Goal: Task Accomplishment & Management: Manage account settings

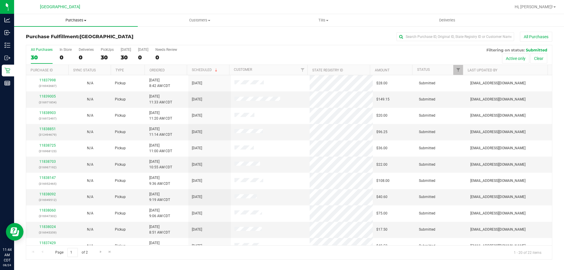
click at [71, 21] on span "Purchases" at bounding box center [76, 20] width 124 height 5
click at [66, 41] on li "Fulfillment" at bounding box center [76, 42] width 124 height 7
click at [71, 21] on span "Purchases" at bounding box center [76, 20] width 124 height 5
click at [65, 43] on li "Fulfillment" at bounding box center [76, 42] width 124 height 7
click at [157, 71] on link "Ordered" at bounding box center [157, 70] width 15 height 4
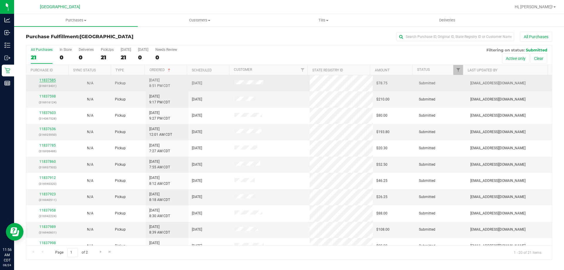
click at [46, 80] on link "11837585" at bounding box center [47, 80] width 16 height 4
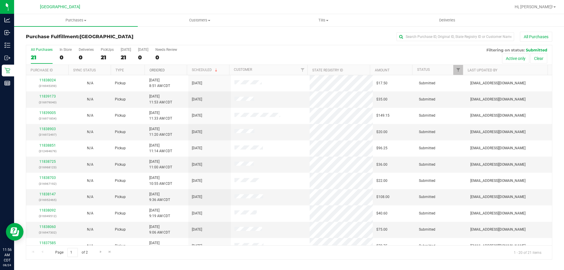
click at [160, 70] on link "Ordered" at bounding box center [157, 70] width 15 height 4
click at [41, 97] on link "11837598" at bounding box center [47, 96] width 16 height 4
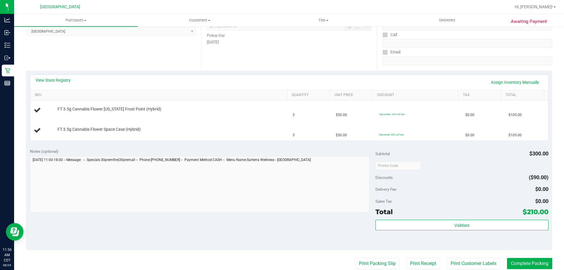
scroll to position [88, 0]
click at [64, 80] on link "View State Registry" at bounding box center [53, 80] width 35 height 6
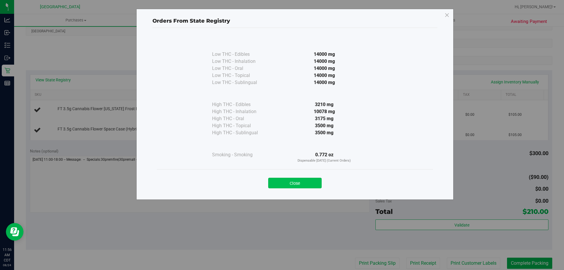
click at [288, 180] on button "Close" at bounding box center [294, 183] width 53 height 11
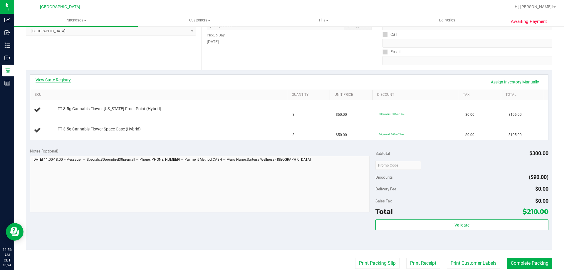
click at [68, 80] on link "View State Registry" at bounding box center [53, 80] width 35 height 6
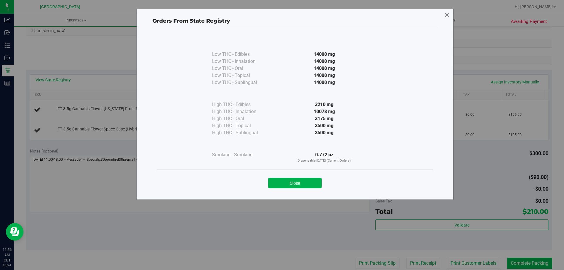
click at [449, 16] on icon at bounding box center [446, 15] width 5 height 9
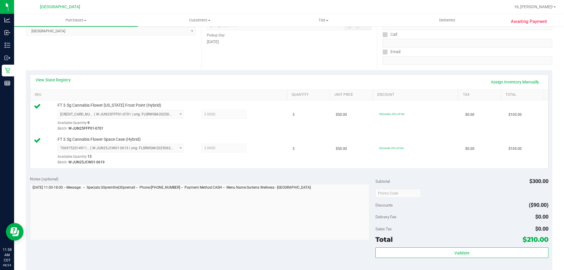
scroll to position [176, 0]
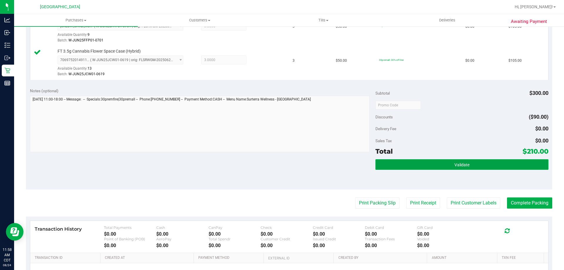
click at [421, 164] on button "Validate" at bounding box center [461, 164] width 173 height 11
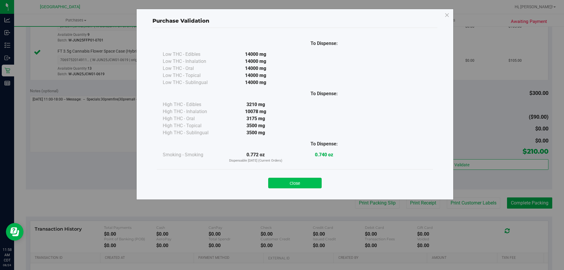
click at [301, 182] on button "Close" at bounding box center [294, 183] width 53 height 11
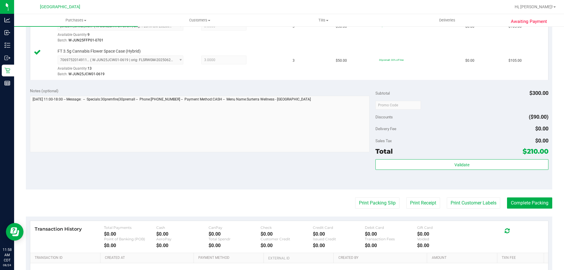
click at [375, 209] on purchase-details "Back Edit Purchase Cancel Purchase View Profile # 11837598 BioTrack ID: - Submi…" at bounding box center [289, 90] width 526 height 471
click at [376, 205] on button "Print Packing Slip" at bounding box center [377, 202] width 44 height 11
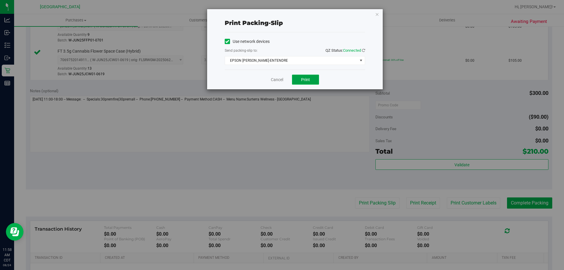
click at [303, 77] on span "Print" at bounding box center [305, 79] width 9 height 5
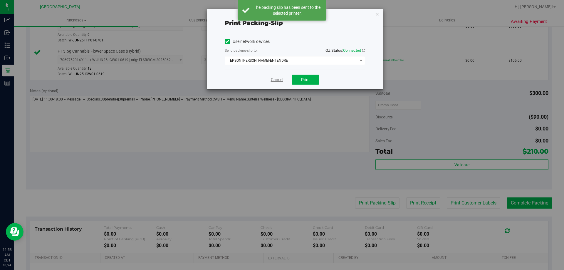
click at [272, 80] on link "Cancel" at bounding box center [277, 80] width 12 height 6
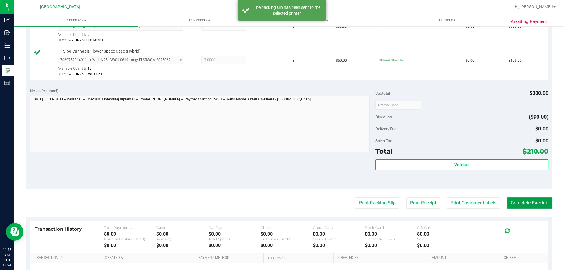
click at [525, 201] on button "Complete Packing" at bounding box center [529, 202] width 45 height 11
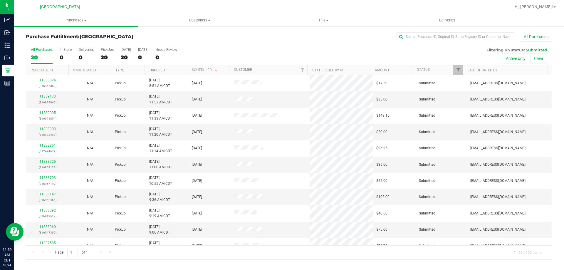
click at [162, 71] on link "Ordered" at bounding box center [157, 70] width 15 height 4
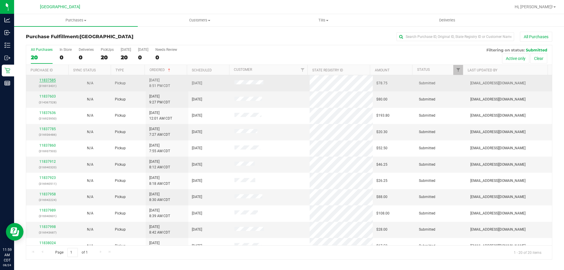
click at [49, 81] on link "11837585" at bounding box center [47, 80] width 16 height 4
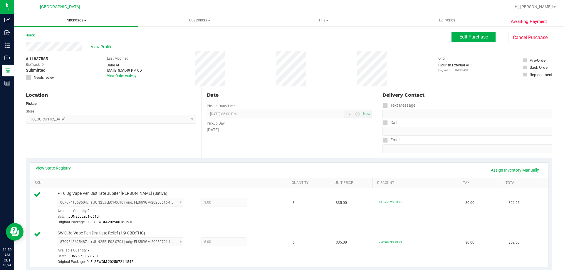
click at [73, 21] on span "Purchases" at bounding box center [76, 20] width 124 height 5
click at [74, 46] on li "Fulfillment" at bounding box center [76, 42] width 124 height 7
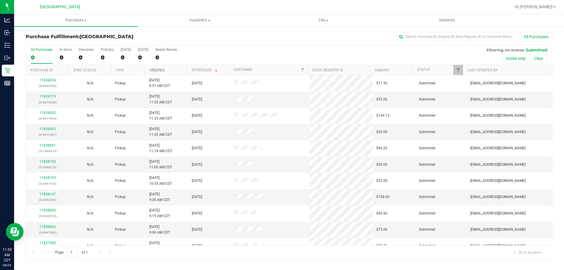
click at [155, 71] on link "Ordered" at bounding box center [157, 70] width 15 height 4
click at [52, 95] on link "11837603" at bounding box center [47, 96] width 16 height 4
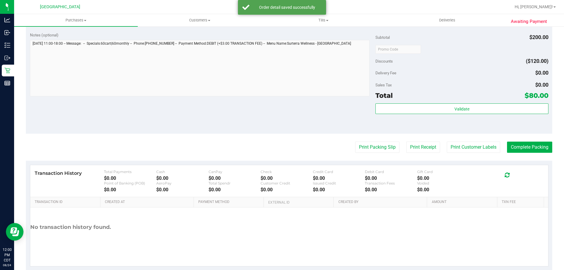
scroll to position [235, 0]
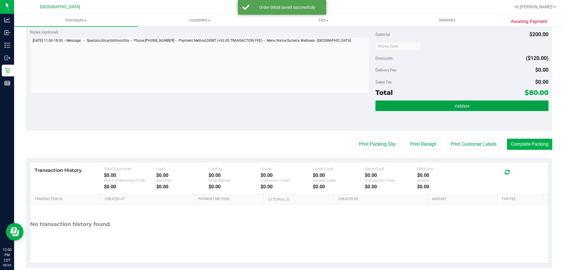
click at [435, 110] on button "Validate" at bounding box center [461, 105] width 173 height 11
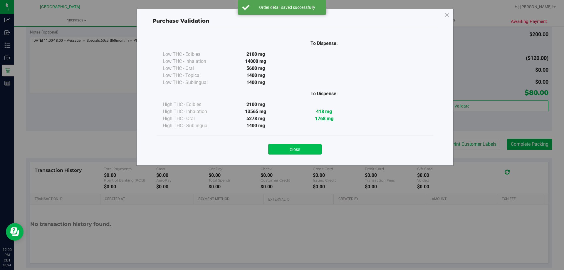
click at [316, 146] on button "Close" at bounding box center [294, 149] width 53 height 11
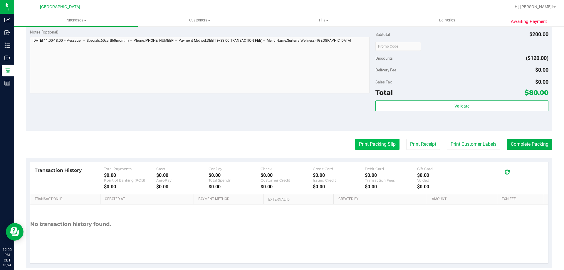
click at [370, 142] on button "Print Packing Slip" at bounding box center [377, 144] width 44 height 11
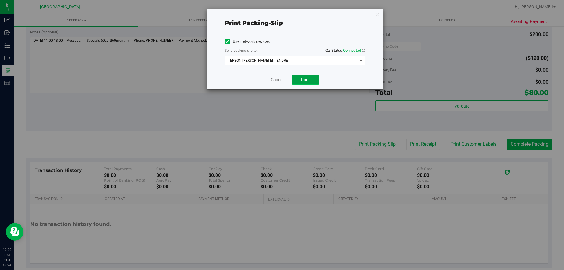
click at [315, 79] on button "Print" at bounding box center [305, 80] width 27 height 10
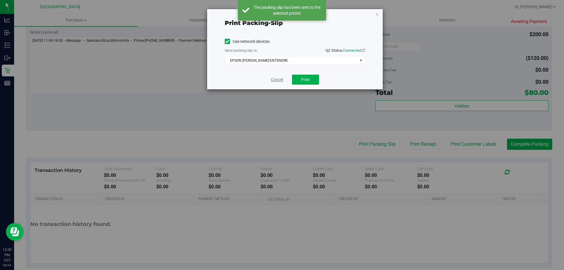
click at [277, 81] on link "Cancel" at bounding box center [277, 80] width 12 height 6
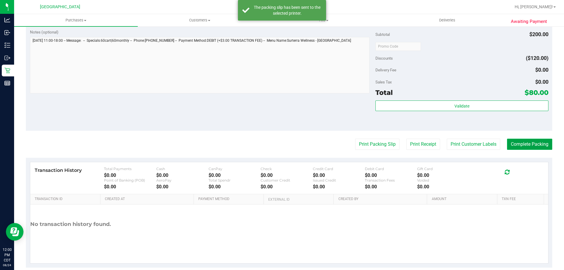
click at [526, 149] on button "Complete Packing" at bounding box center [529, 144] width 45 height 11
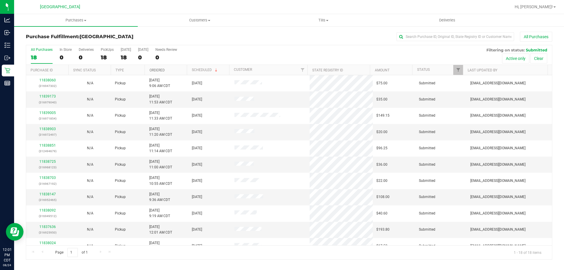
click at [162, 69] on link "Ordered" at bounding box center [157, 70] width 15 height 4
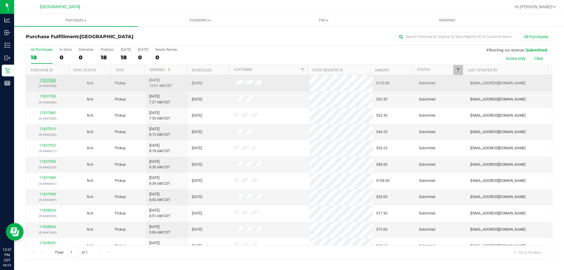
click at [49, 82] on link "11837636" at bounding box center [47, 80] width 16 height 4
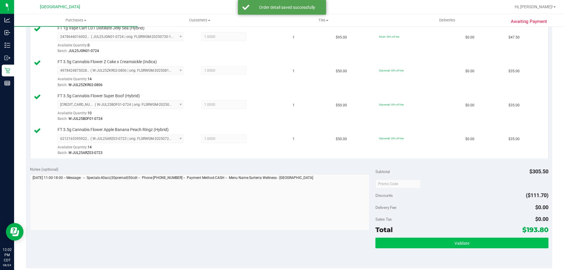
scroll to position [264, 0]
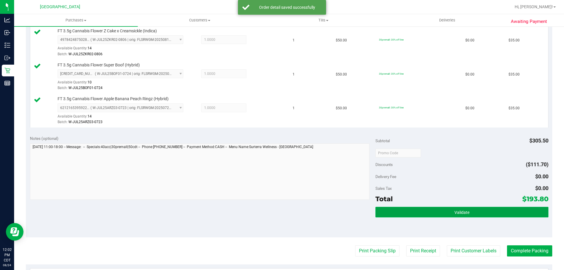
click at [420, 207] on button "Validate" at bounding box center [461, 212] width 173 height 11
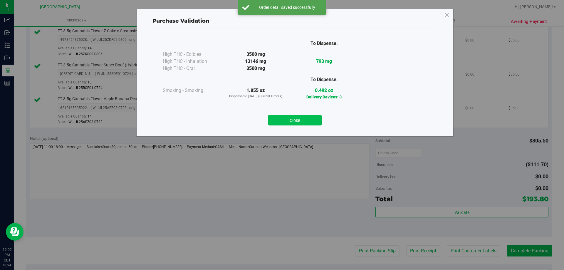
click at [312, 122] on button "Close" at bounding box center [294, 120] width 53 height 11
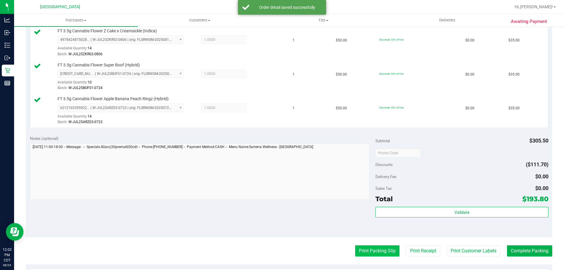
click at [368, 249] on button "Print Packing Slip" at bounding box center [377, 250] width 44 height 11
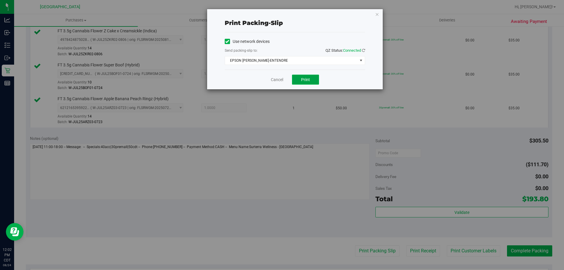
click at [298, 81] on button "Print" at bounding box center [305, 80] width 27 height 10
click at [312, 77] on button "Print" at bounding box center [305, 80] width 27 height 10
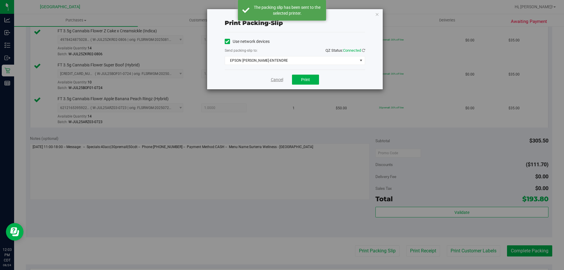
click at [276, 81] on link "Cancel" at bounding box center [277, 80] width 12 height 6
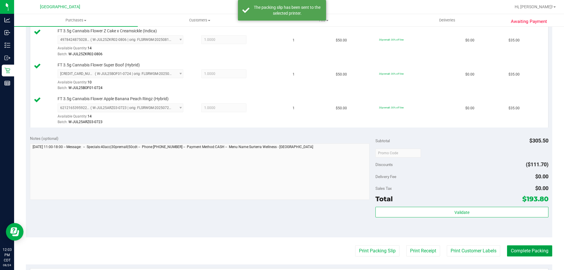
click at [529, 249] on button "Complete Packing" at bounding box center [529, 250] width 45 height 11
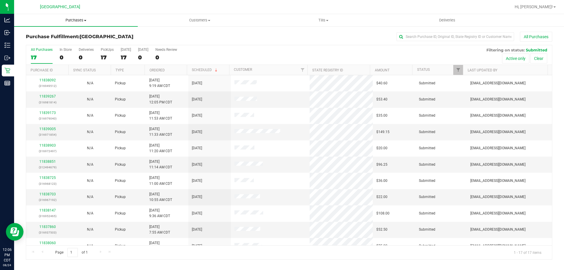
click at [75, 22] on span "Purchases" at bounding box center [76, 20] width 124 height 5
click at [60, 45] on li "Fulfillment" at bounding box center [76, 42] width 124 height 7
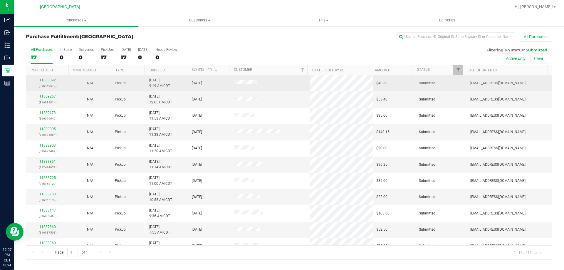
click at [44, 79] on link "11838092" at bounding box center [47, 80] width 16 height 4
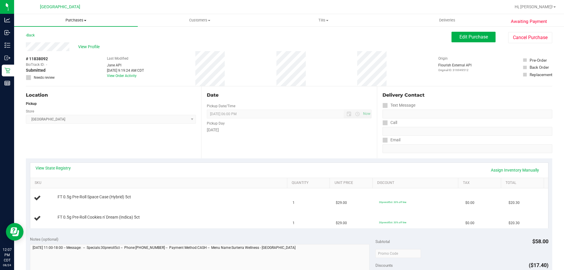
click at [70, 21] on span "Purchases" at bounding box center [76, 20] width 124 height 5
click at [72, 41] on li "Fulfillment" at bounding box center [76, 42] width 124 height 7
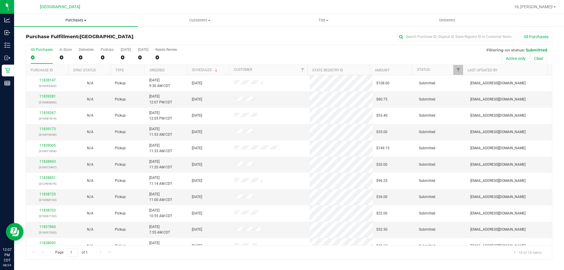
click at [75, 19] on span "Purchases" at bounding box center [76, 20] width 124 height 5
click at [61, 41] on li "Fulfillment" at bounding box center [76, 42] width 124 height 7
click at [159, 70] on link "Ordered" at bounding box center [157, 70] width 15 height 4
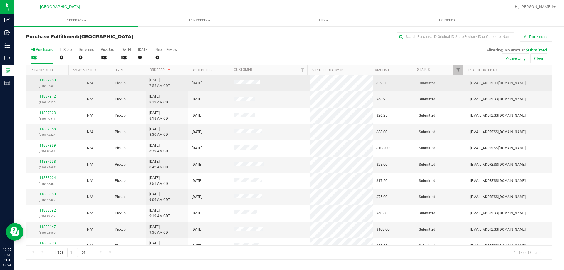
click at [52, 80] on link "11837860" at bounding box center [47, 80] width 16 height 4
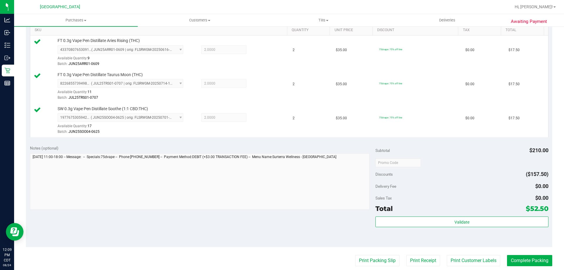
scroll to position [176, 0]
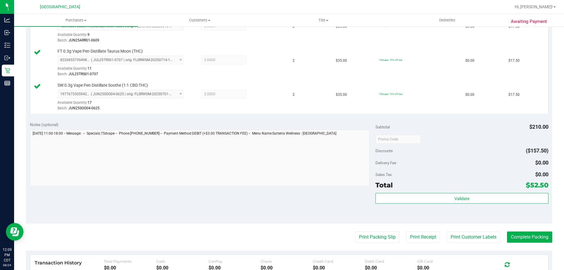
click at [402, 204] on div "Validate" at bounding box center [461, 198] width 173 height 11
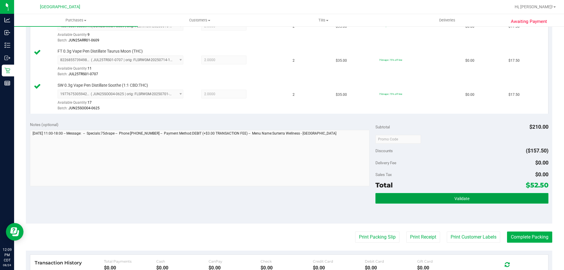
click at [398, 195] on button "Validate" at bounding box center [461, 198] width 173 height 11
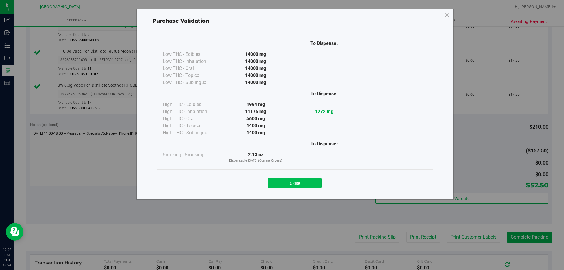
click at [305, 183] on button "Close" at bounding box center [294, 183] width 53 height 11
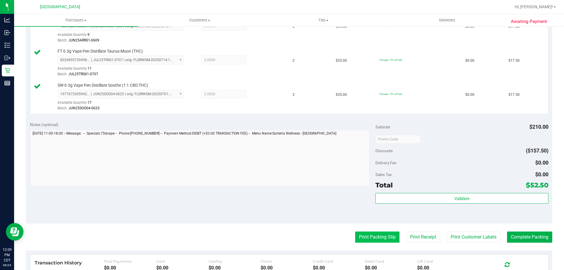
click at [369, 235] on button "Print Packing Slip" at bounding box center [377, 236] width 44 height 11
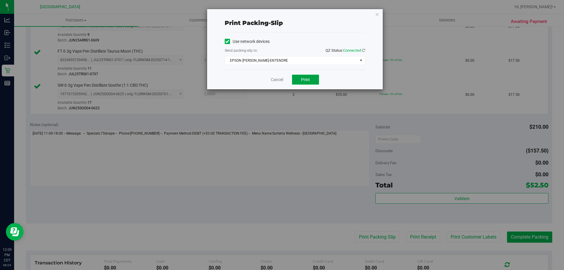
click at [307, 83] on button "Print" at bounding box center [305, 80] width 27 height 10
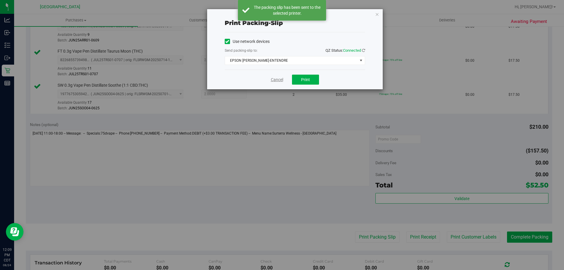
click at [273, 78] on link "Cancel" at bounding box center [277, 80] width 12 height 6
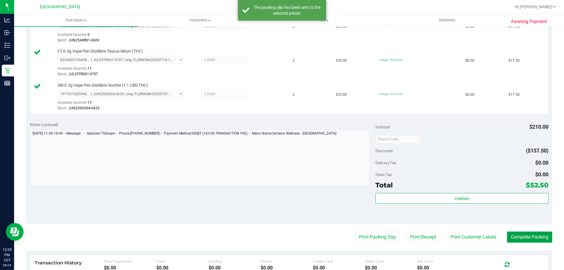
click at [540, 235] on button "Complete Packing" at bounding box center [529, 236] width 45 height 11
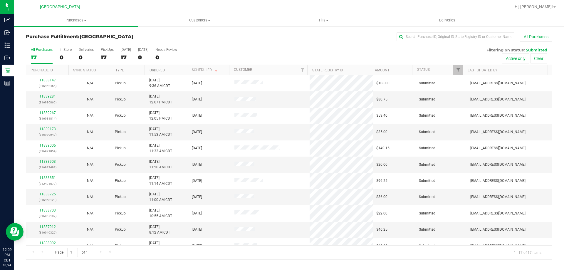
click at [157, 70] on link "Ordered" at bounding box center [157, 70] width 15 height 4
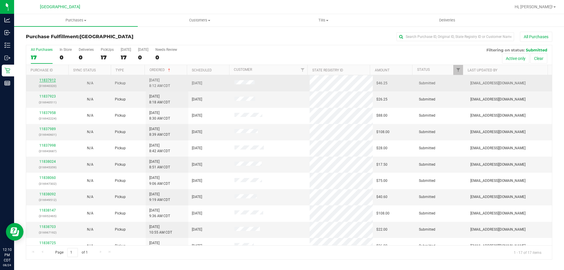
click at [49, 80] on link "11837912" at bounding box center [47, 80] width 16 height 4
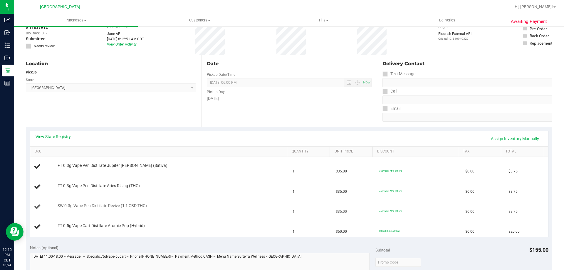
scroll to position [88, 0]
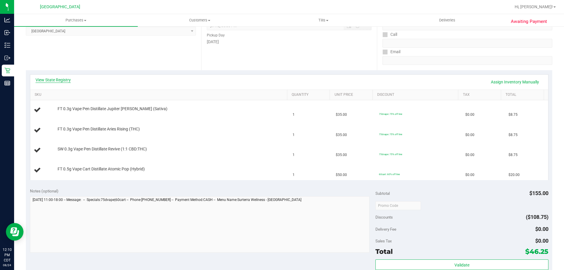
click at [59, 80] on link "View State Registry" at bounding box center [53, 80] width 35 height 6
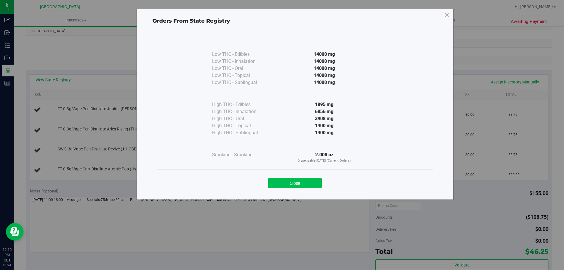
click at [310, 187] on button "Close" at bounding box center [294, 183] width 53 height 11
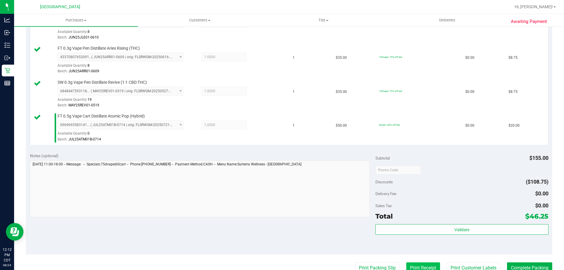
scroll to position [235, 0]
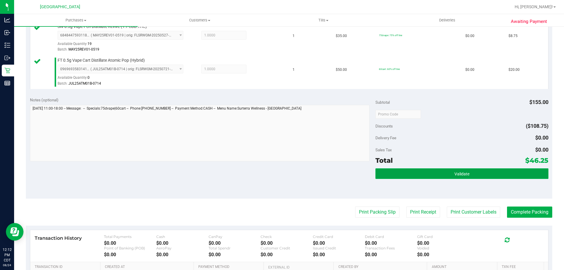
click at [438, 177] on button "Validate" at bounding box center [461, 173] width 173 height 11
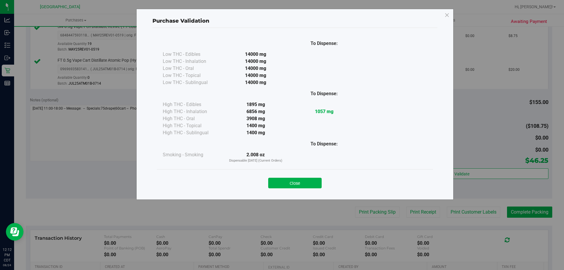
click at [292, 176] on div "Close" at bounding box center [294, 181] width 267 height 15
click at [293, 184] on button "Close" at bounding box center [294, 183] width 53 height 11
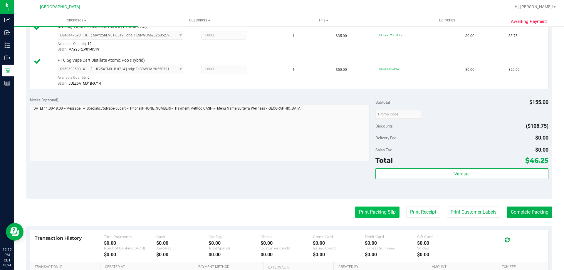
click at [363, 210] on button "Print Packing Slip" at bounding box center [377, 211] width 44 height 11
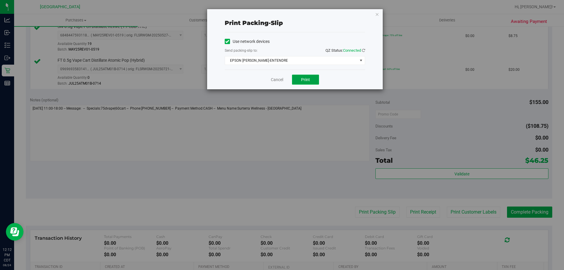
click at [301, 76] on button "Print" at bounding box center [305, 80] width 27 height 10
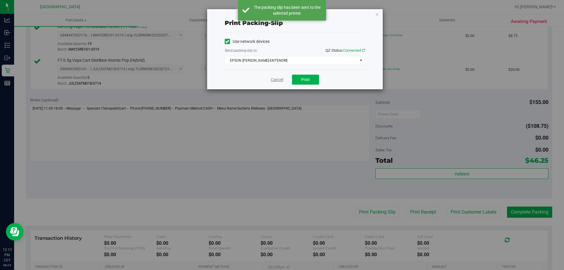
click at [279, 79] on link "Cancel" at bounding box center [277, 80] width 12 height 6
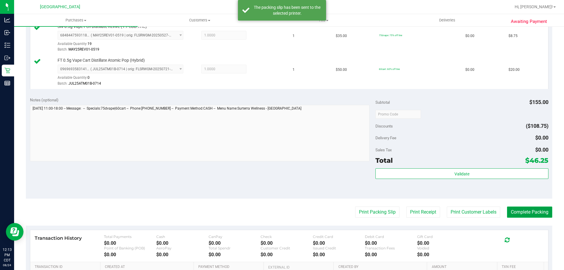
click at [534, 215] on button "Complete Packing" at bounding box center [529, 211] width 45 height 11
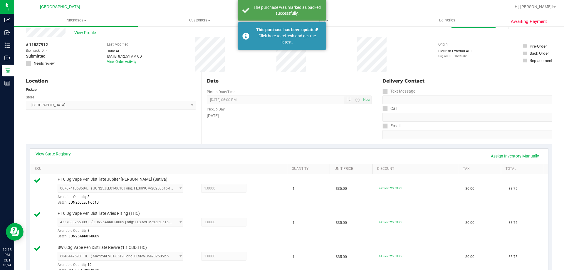
scroll to position [0, 0]
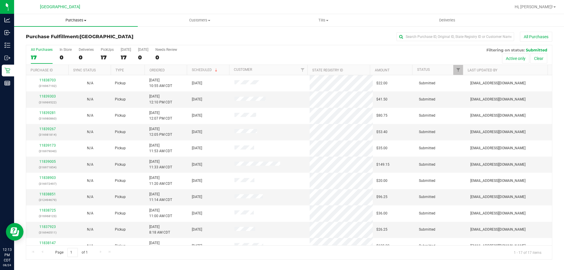
click at [71, 19] on span "Purchases" at bounding box center [76, 20] width 124 height 5
click at [60, 44] on li "Fulfillment" at bounding box center [76, 42] width 124 height 7
click at [77, 21] on span "Purchases" at bounding box center [76, 20] width 124 height 5
click at [71, 43] on li "Fulfillment" at bounding box center [76, 42] width 124 height 7
click at [162, 70] on link "Ordered" at bounding box center [157, 70] width 15 height 4
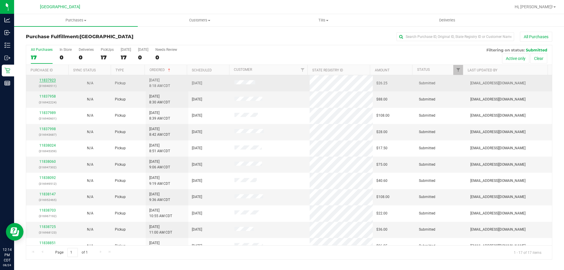
click at [45, 80] on link "11837923" at bounding box center [47, 80] width 16 height 4
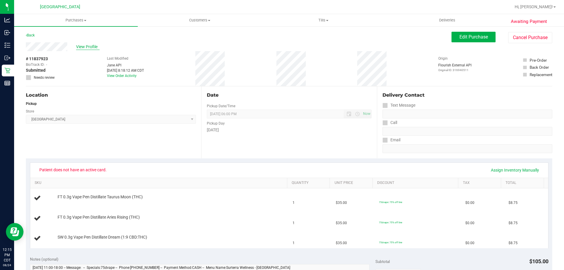
click at [84, 49] on span "View Profile" at bounding box center [87, 47] width 23 height 6
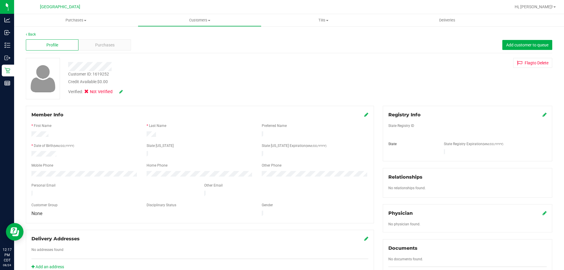
click at [250, 63] on div at bounding box center [198, 66] width 268 height 9
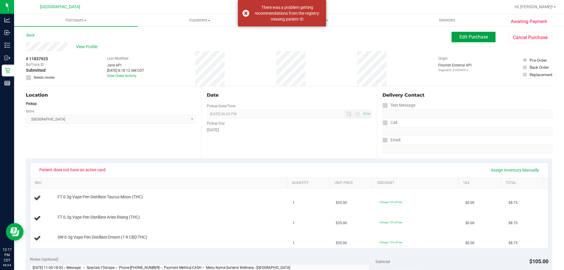
click at [466, 36] on span "Edit Purchase" at bounding box center [473, 37] width 28 height 6
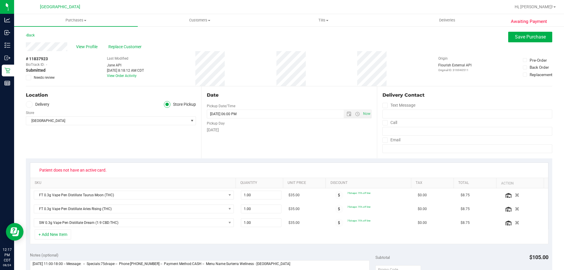
click at [29, 78] on icon at bounding box center [29, 78] width 4 height 0
click at [0, 0] on input "Needs review" at bounding box center [0, 0] width 0 height 0
click at [534, 38] on span "Save Purchase" at bounding box center [530, 37] width 31 height 6
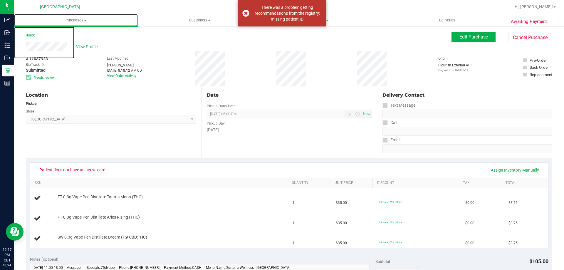
click at [76, 21] on span "Purchases" at bounding box center [76, 20] width 124 height 5
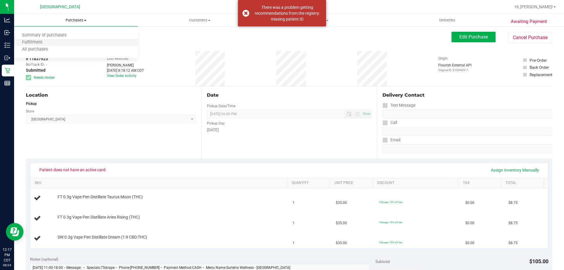
click at [67, 42] on li "Fulfillment" at bounding box center [76, 42] width 124 height 7
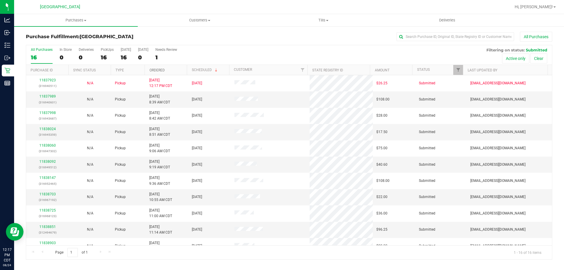
click at [155, 68] on link "Ordered" at bounding box center [157, 70] width 15 height 4
click at [155, 68] on link "Ordered" at bounding box center [161, 70] width 22 height 4
click at [45, 95] on link "11839303" at bounding box center [47, 96] width 16 height 4
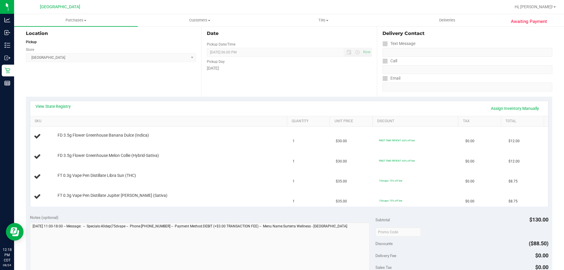
scroll to position [59, 0]
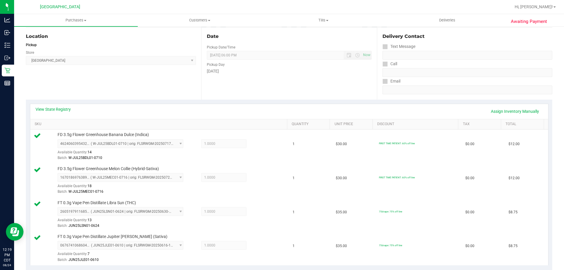
click at [83, 48] on div "Store" at bounding box center [111, 52] width 170 height 9
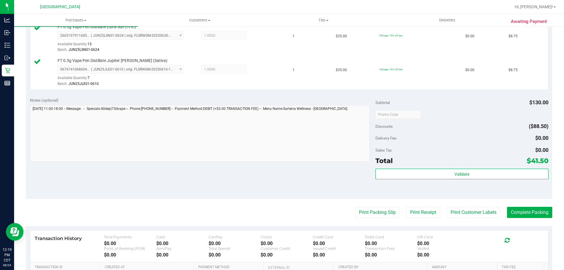
scroll to position [235, 0]
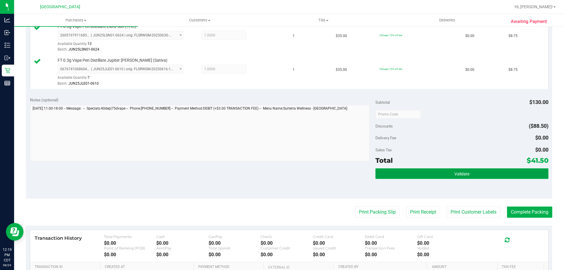
click at [435, 171] on button "Validate" at bounding box center [461, 173] width 173 height 11
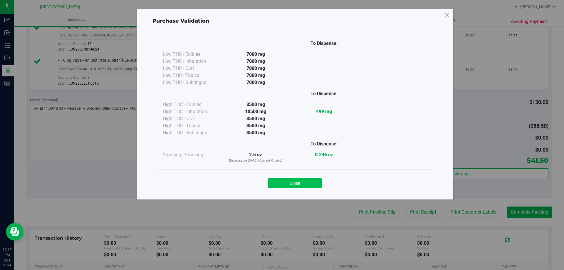
click at [313, 179] on button "Close" at bounding box center [294, 183] width 53 height 11
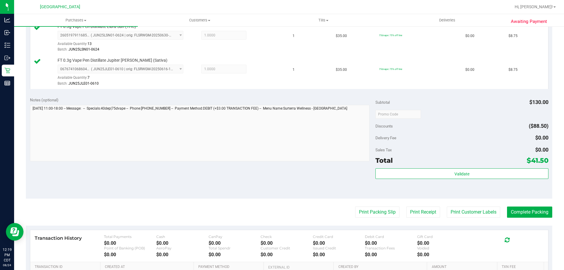
click at [394, 211] on div "Print Packing Slip Print Receipt Print Customer Labels Complete Packing" at bounding box center [289, 211] width 526 height 11
click at [379, 212] on button "Print Packing Slip" at bounding box center [377, 211] width 44 height 11
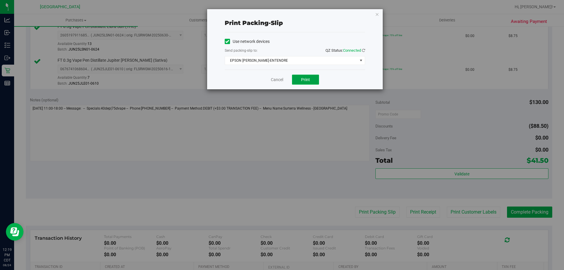
click at [314, 79] on button "Print" at bounding box center [305, 80] width 27 height 10
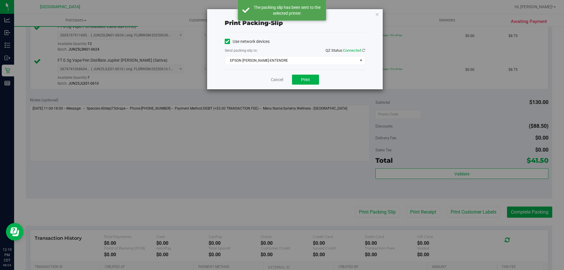
click at [515, 212] on div "Print packing-slip Use network devices Send packing-slip to: QZ Status: Connect…" at bounding box center [284, 135] width 568 height 270
click at [278, 79] on link "Cancel" at bounding box center [277, 80] width 12 height 6
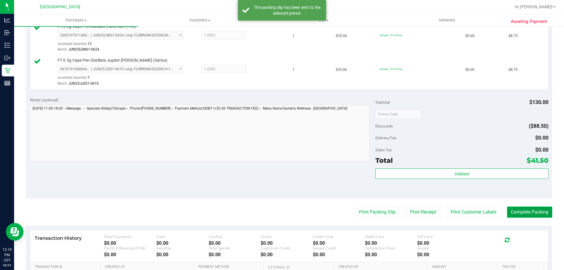
click at [534, 209] on button "Complete Packing" at bounding box center [529, 211] width 45 height 11
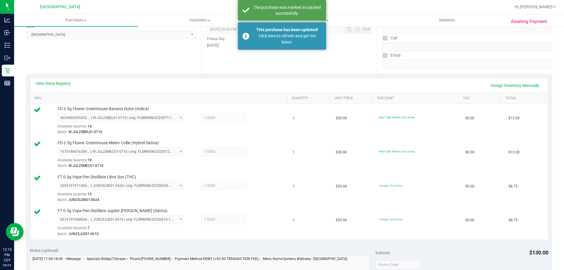
scroll to position [0, 0]
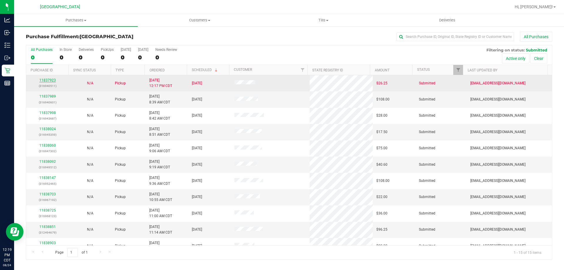
click at [49, 81] on link "11837923" at bounding box center [47, 80] width 16 height 4
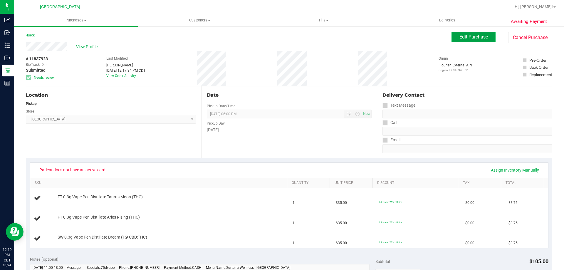
click at [459, 38] on span "Edit Purchase" at bounding box center [473, 37] width 28 height 6
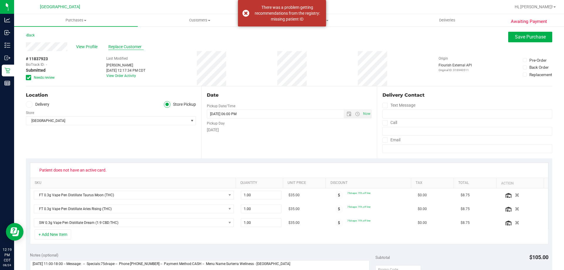
click at [134, 47] on span "Replace Customer" at bounding box center [125, 47] width 35 height 6
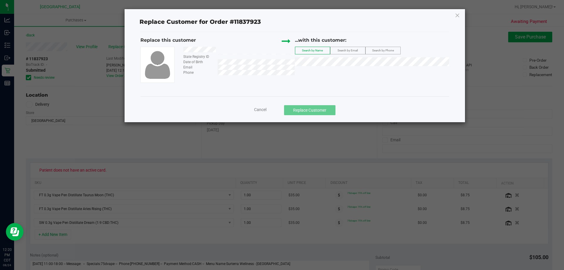
click at [241, 98] on div "Cancel Replace Customer" at bounding box center [294, 107] width 309 height 23
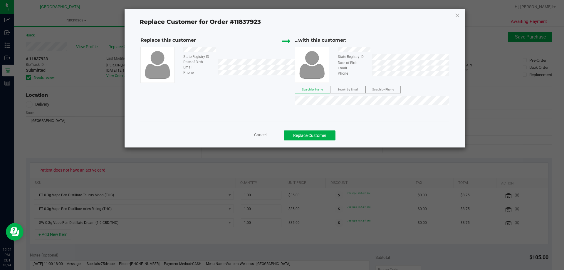
click at [261, 136] on span "Cancel" at bounding box center [260, 134] width 12 height 5
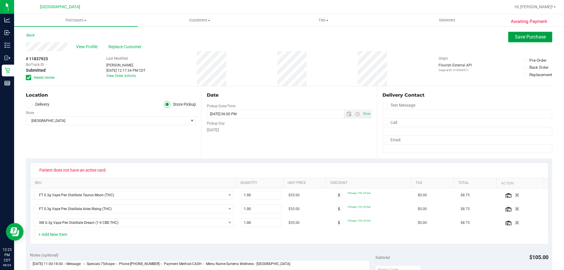
click at [538, 33] on button "Save Purchase" at bounding box center [530, 37] width 44 height 11
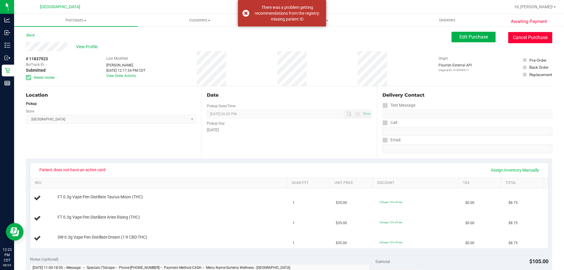
click at [524, 39] on button "Cancel Purchase" at bounding box center [530, 37] width 44 height 11
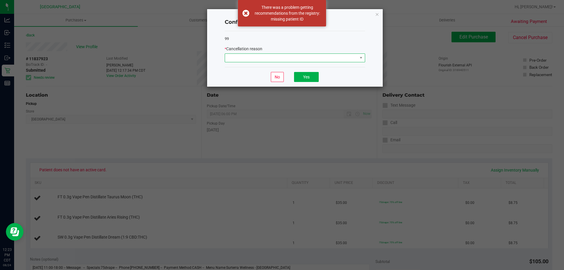
click at [312, 61] on span at bounding box center [291, 58] width 132 height 8
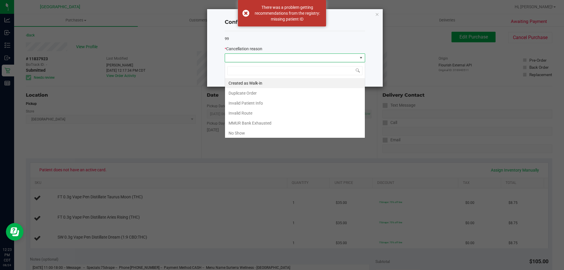
scroll to position [9, 140]
click at [287, 94] on li "Duplicate Order" at bounding box center [295, 93] width 140 height 10
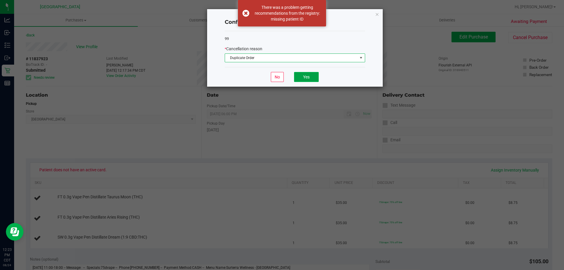
click at [301, 77] on button "Yes" at bounding box center [306, 77] width 25 height 10
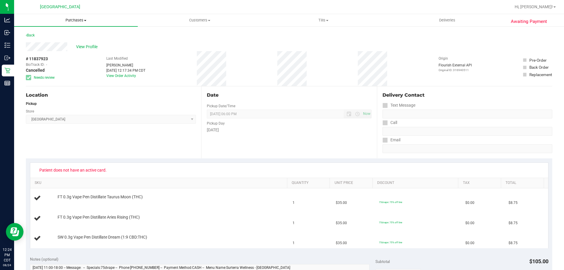
click at [77, 20] on span "Purchases" at bounding box center [76, 20] width 124 height 5
click at [65, 41] on li "Fulfillment" at bounding box center [76, 42] width 124 height 7
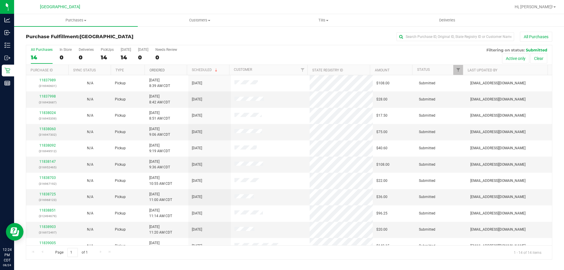
click at [159, 70] on link "Ordered" at bounding box center [157, 70] width 15 height 4
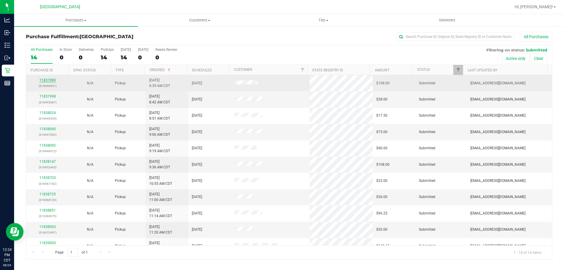
click at [49, 81] on link "11837989" at bounding box center [47, 80] width 16 height 4
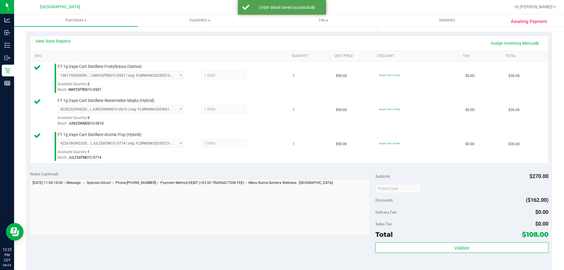
scroll to position [206, 0]
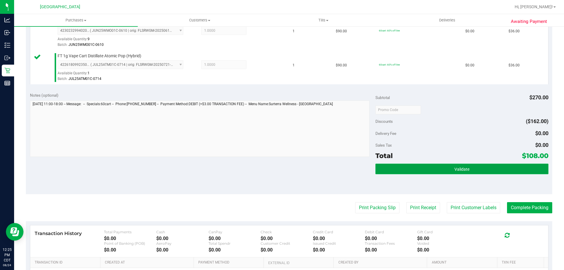
click at [420, 171] on button "Validate" at bounding box center [461, 169] width 173 height 11
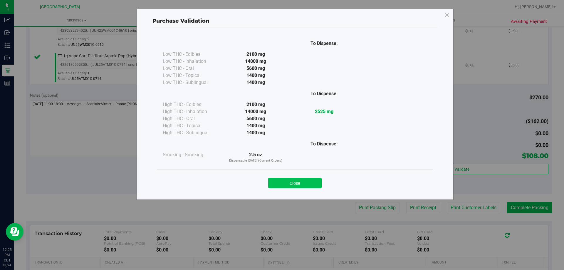
click at [289, 180] on button "Close" at bounding box center [294, 183] width 53 height 11
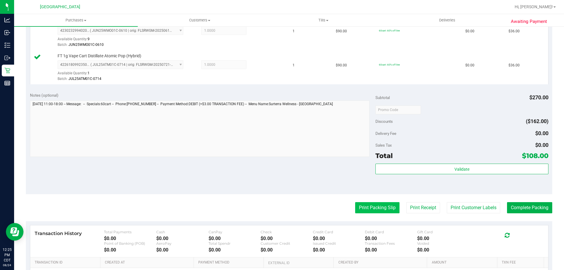
click at [369, 205] on button "Print Packing Slip" at bounding box center [377, 207] width 44 height 11
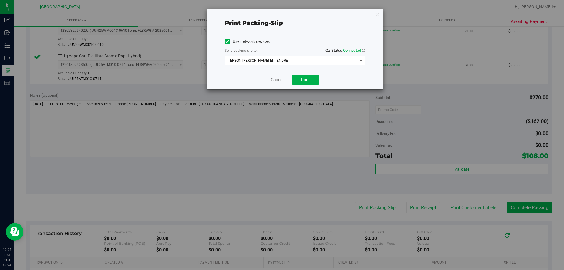
click at [299, 71] on div "Cancel Print" at bounding box center [295, 80] width 140 height 20
click at [300, 80] on button "Print" at bounding box center [305, 80] width 27 height 10
click at [278, 80] on link "Cancel" at bounding box center [277, 80] width 12 height 6
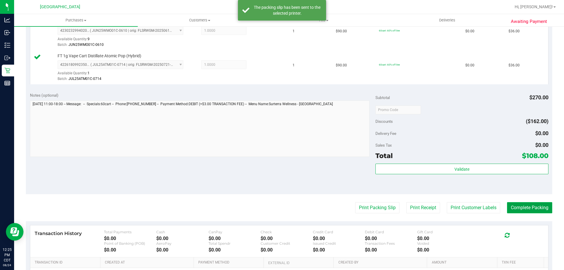
click at [532, 204] on button "Complete Packing" at bounding box center [529, 207] width 45 height 11
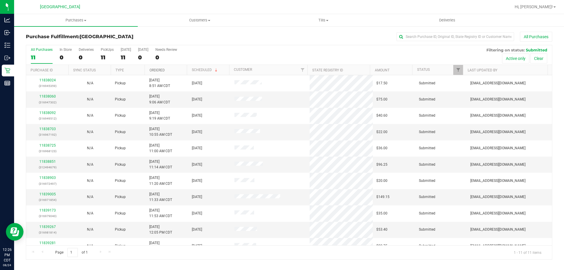
click at [155, 70] on link "Ordered" at bounding box center [157, 70] width 15 height 4
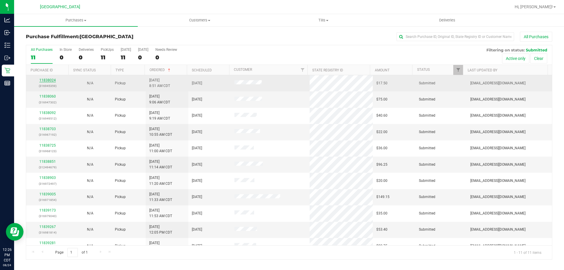
click at [48, 81] on link "11838024" at bounding box center [47, 80] width 16 height 4
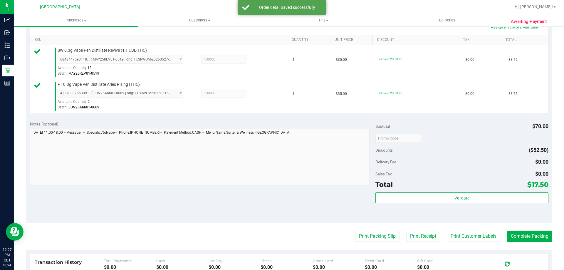
scroll to position [147, 0]
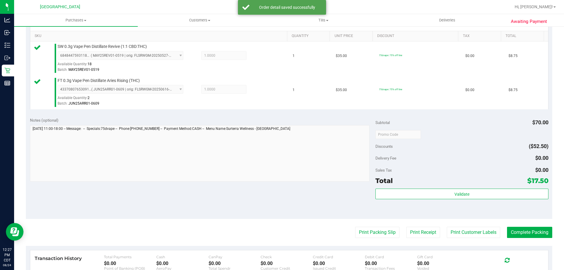
click at [457, 186] on div "Subtotal $70.00 Discounts ($52.50) Delivery Fee $0.00 Sales Tax $0.00 Total $17…" at bounding box center [461, 166] width 173 height 98
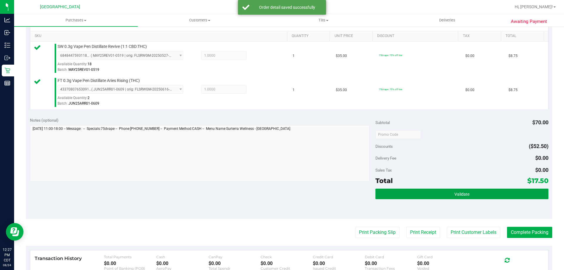
click at [461, 194] on span "Validate" at bounding box center [461, 194] width 15 height 5
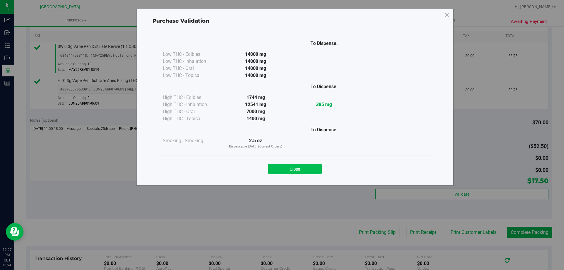
click at [308, 170] on button "Close" at bounding box center [294, 169] width 53 height 11
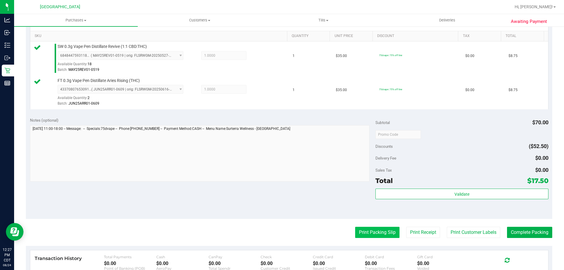
click at [382, 231] on button "Print Packing Slip" at bounding box center [377, 232] width 44 height 11
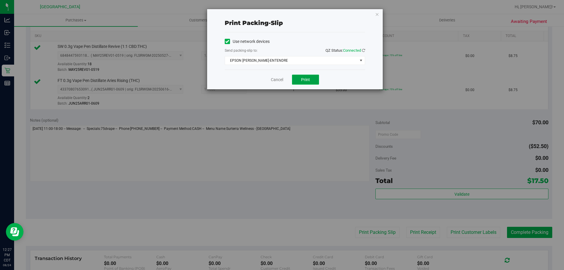
click at [313, 80] on button "Print" at bounding box center [305, 80] width 27 height 10
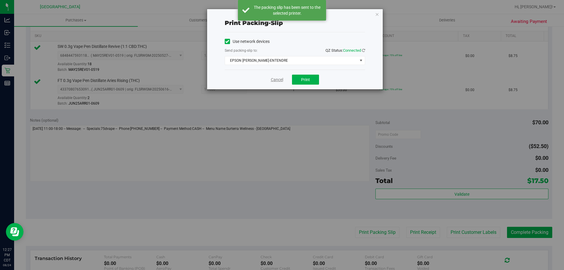
click at [276, 80] on link "Cancel" at bounding box center [277, 80] width 12 height 6
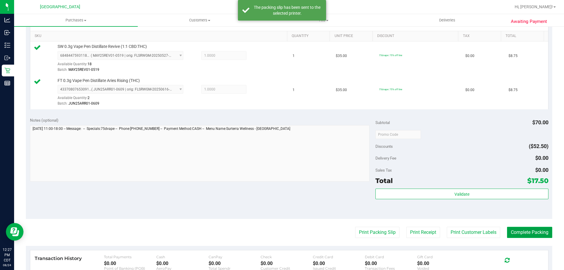
click at [519, 235] on button "Complete Packing" at bounding box center [529, 232] width 45 height 11
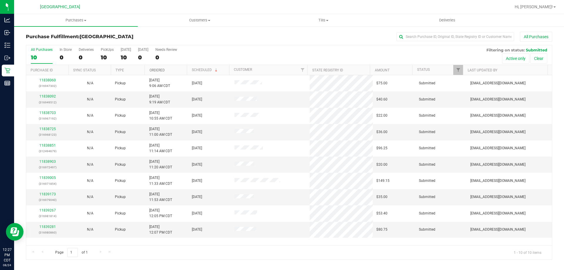
click at [159, 70] on link "Ordered" at bounding box center [157, 70] width 15 height 4
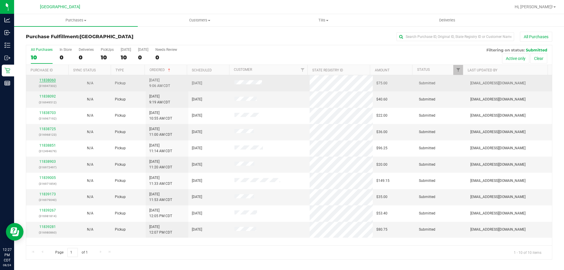
click at [51, 79] on link "11838060" at bounding box center [47, 80] width 16 height 4
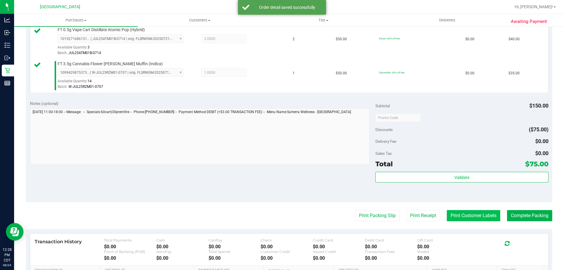
scroll to position [176, 0]
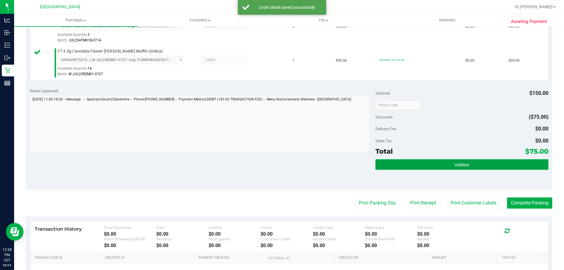
click at [469, 159] on button "Validate" at bounding box center [461, 164] width 173 height 11
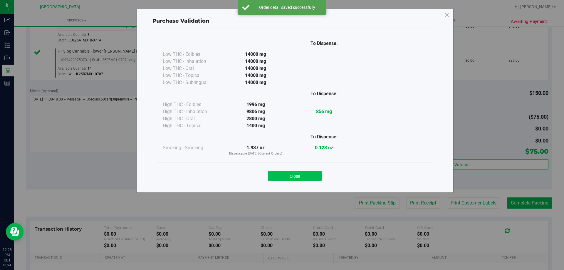
click at [283, 177] on button "Close" at bounding box center [294, 176] width 53 height 11
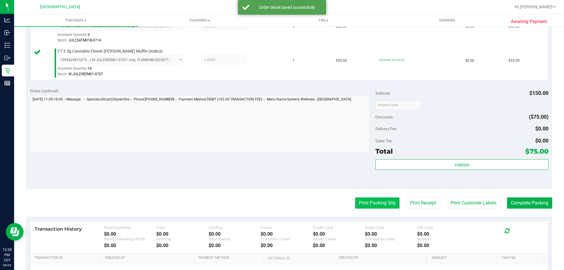
click at [360, 201] on button "Print Packing Slip" at bounding box center [377, 202] width 44 height 11
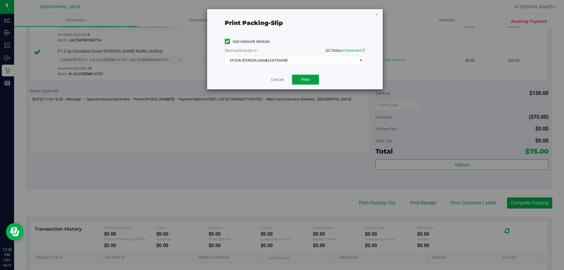
click at [309, 83] on button "Print" at bounding box center [305, 80] width 27 height 10
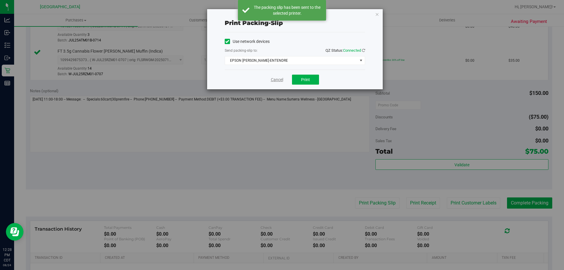
click at [279, 80] on link "Cancel" at bounding box center [277, 80] width 12 height 6
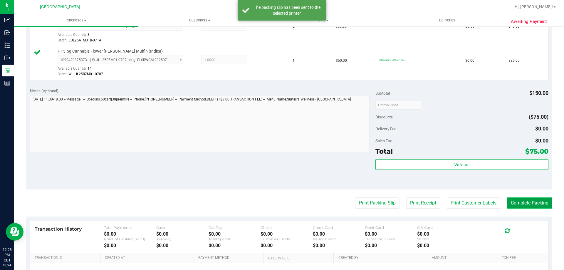
click at [543, 201] on button "Complete Packing" at bounding box center [529, 202] width 45 height 11
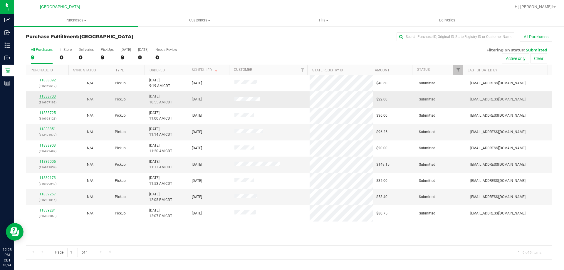
click at [50, 98] on link "11838703" at bounding box center [47, 96] width 16 height 4
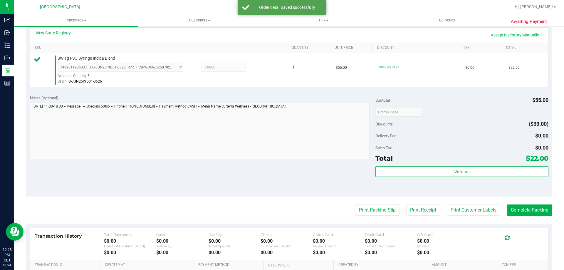
scroll to position [147, 0]
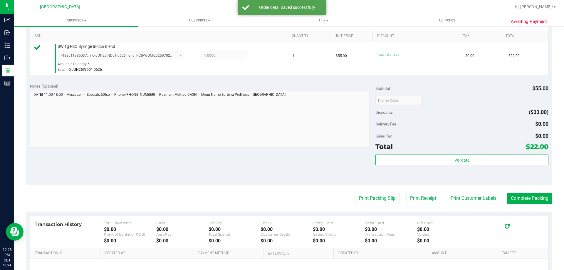
click at [454, 153] on div "Subtotal $55.00 Discounts ($33.00) Delivery Fee $0.00 Sales Tax $0.00 Total $22…" at bounding box center [461, 132] width 173 height 98
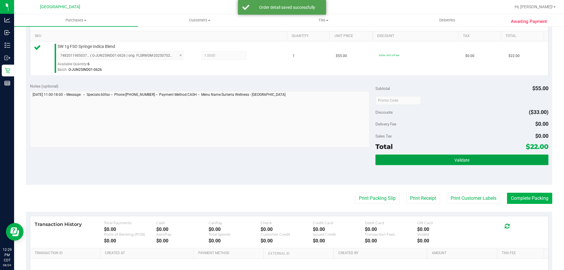
click at [454, 154] on button "Validate" at bounding box center [461, 159] width 173 height 11
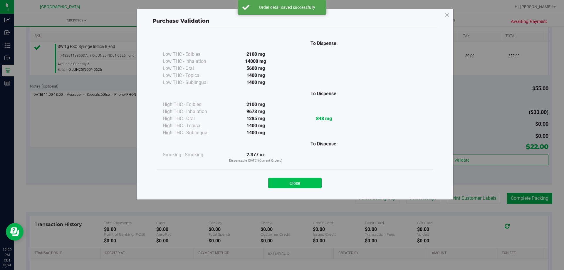
click at [293, 180] on button "Close" at bounding box center [294, 183] width 53 height 11
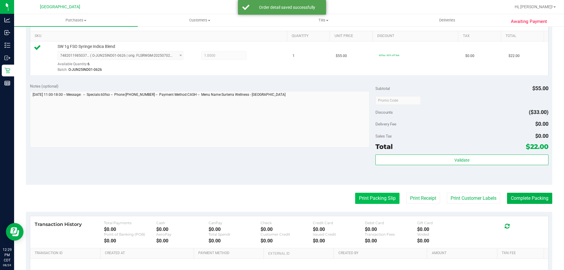
click at [364, 202] on button "Print Packing Slip" at bounding box center [377, 198] width 44 height 11
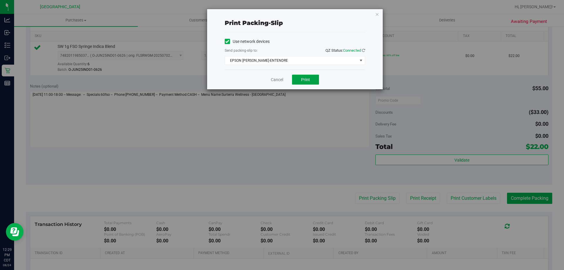
click at [311, 80] on button "Print" at bounding box center [305, 80] width 27 height 10
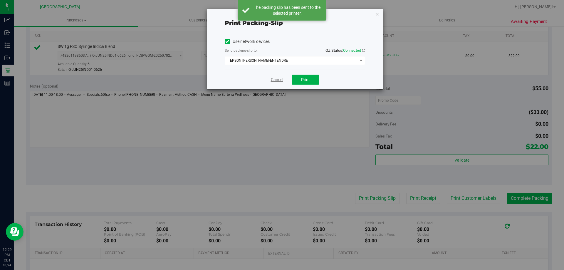
click at [271, 79] on link "Cancel" at bounding box center [277, 80] width 12 height 6
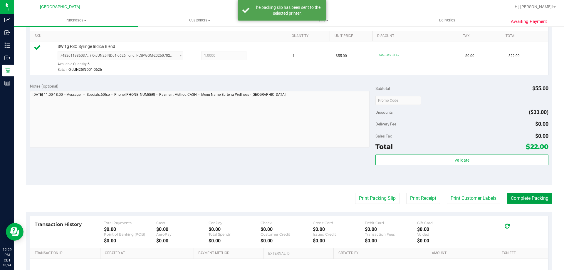
click at [519, 199] on button "Complete Packing" at bounding box center [529, 198] width 45 height 11
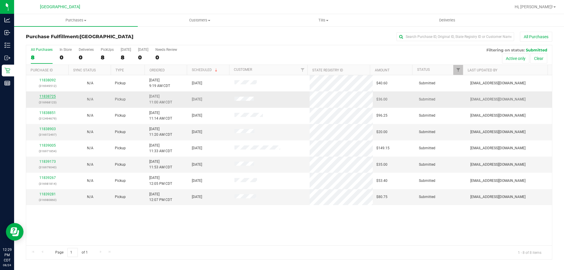
click at [52, 96] on link "11838725" at bounding box center [47, 96] width 16 height 4
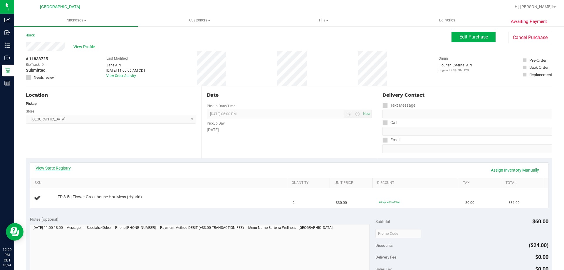
click at [62, 170] on link "View State Registry" at bounding box center [53, 168] width 35 height 6
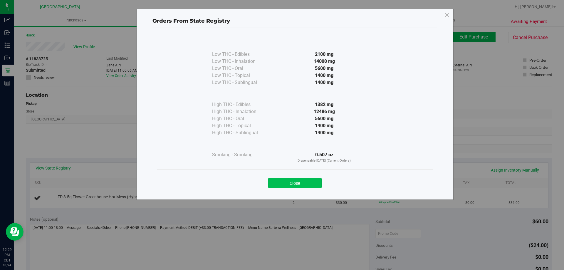
click at [287, 184] on button "Close" at bounding box center [294, 183] width 53 height 11
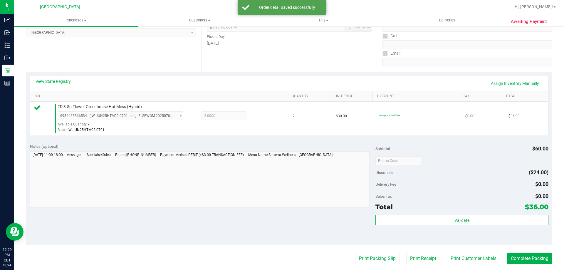
scroll to position [88, 0]
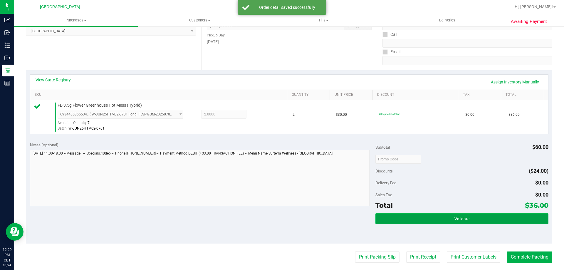
click at [445, 217] on button "Validate" at bounding box center [461, 218] width 173 height 11
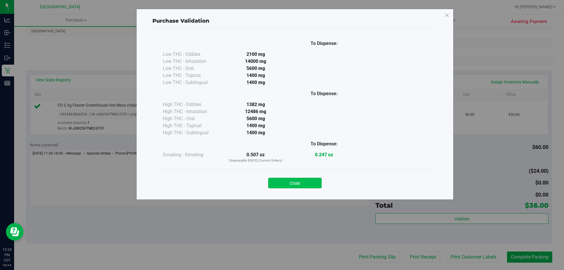
click at [302, 187] on button "Close" at bounding box center [294, 183] width 53 height 11
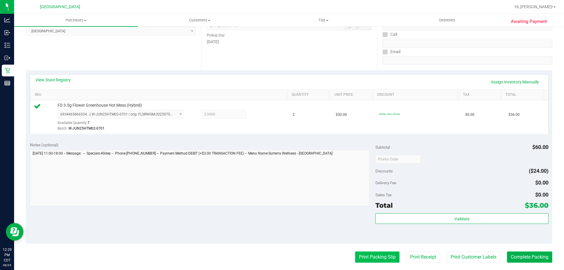
click at [378, 256] on button "Print Packing Slip" at bounding box center [377, 256] width 44 height 11
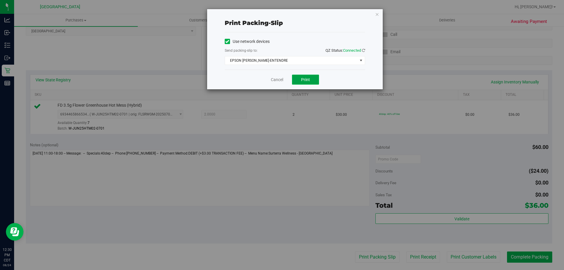
click at [306, 83] on button "Print" at bounding box center [305, 80] width 27 height 10
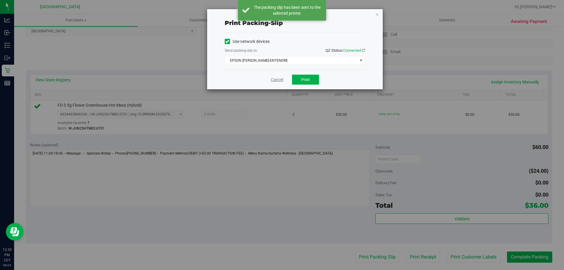
click at [275, 81] on link "Cancel" at bounding box center [277, 80] width 12 height 6
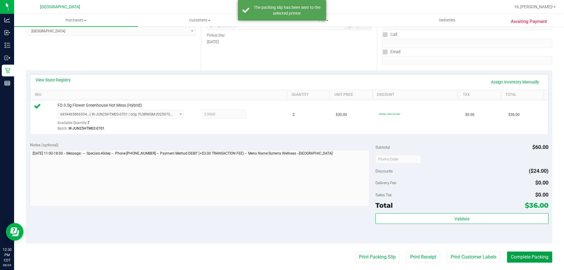
click at [541, 260] on button "Complete Packing" at bounding box center [529, 256] width 45 height 11
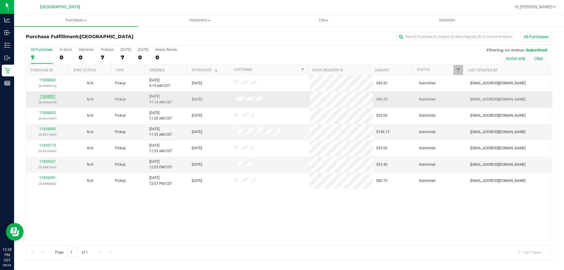
click at [49, 98] on link "11838851" at bounding box center [47, 96] width 16 height 4
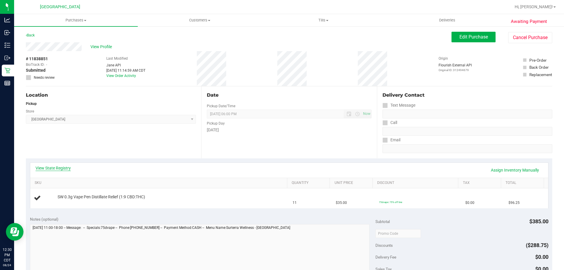
click at [61, 167] on link "View State Registry" at bounding box center [53, 168] width 35 height 6
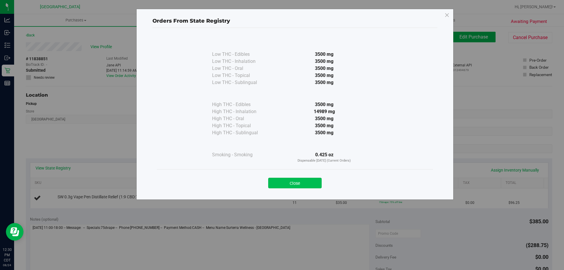
click at [278, 179] on button "Close" at bounding box center [294, 183] width 53 height 11
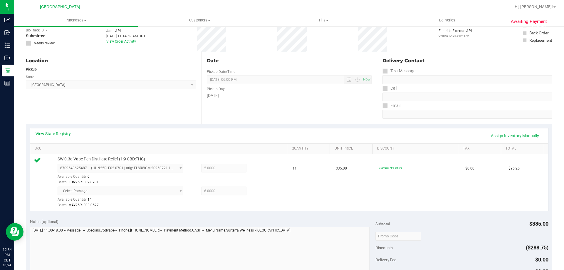
scroll to position [88, 0]
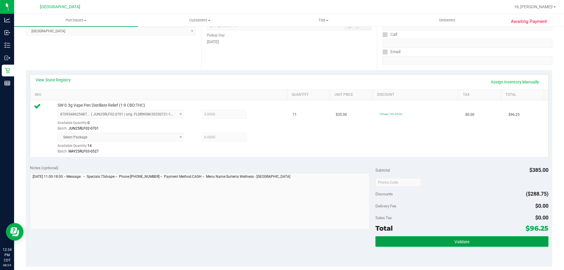
click at [442, 243] on button "Validate" at bounding box center [461, 241] width 173 height 11
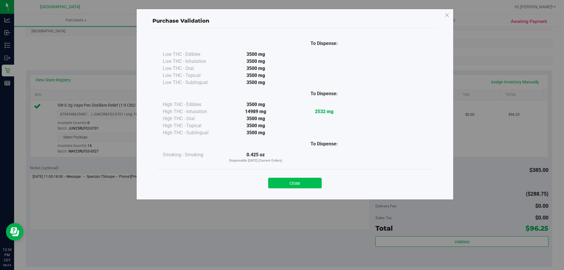
click at [283, 184] on button "Close" at bounding box center [294, 183] width 53 height 11
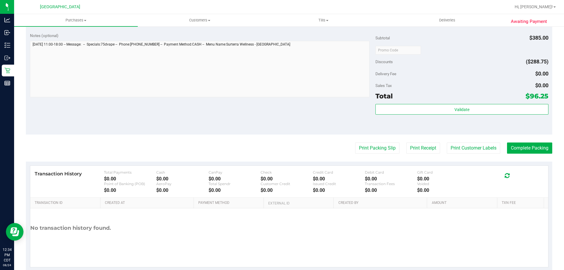
scroll to position [234, 0]
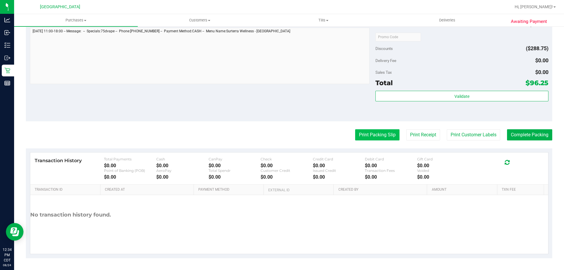
click at [373, 137] on button "Print Packing Slip" at bounding box center [377, 134] width 44 height 11
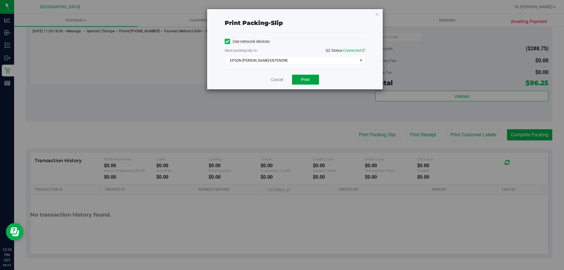
click at [306, 79] on span "Print" at bounding box center [305, 79] width 9 height 5
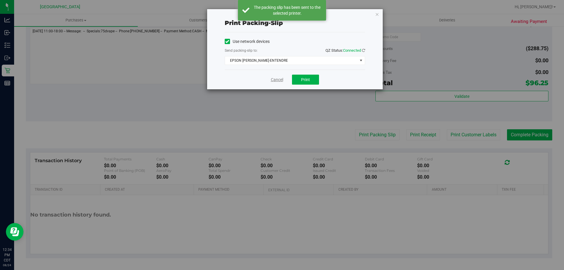
click at [275, 80] on link "Cancel" at bounding box center [277, 80] width 12 height 6
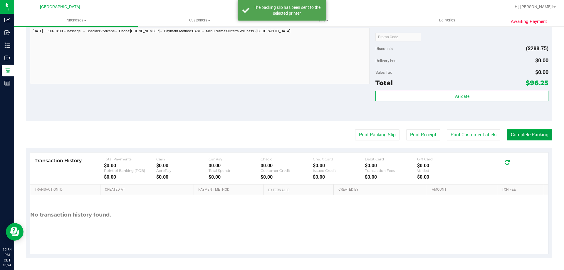
click at [522, 131] on button "Complete Packing" at bounding box center [529, 134] width 45 height 11
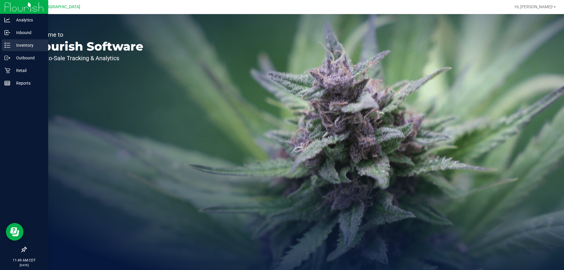
click at [24, 42] on p "Inventory" at bounding box center [27, 45] width 35 height 7
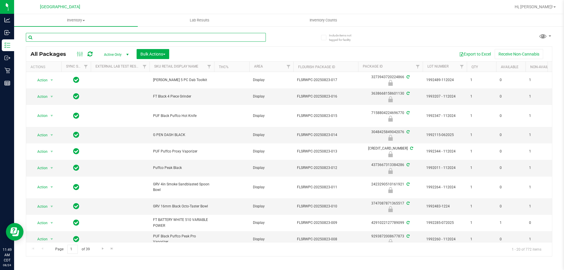
click at [70, 39] on input "text" at bounding box center [146, 37] width 240 height 9
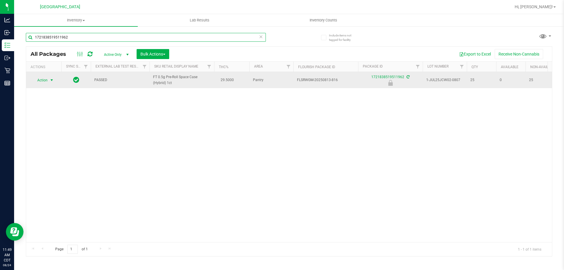
type input "1721838519511962"
click at [49, 80] on span "select" at bounding box center [51, 80] width 7 height 8
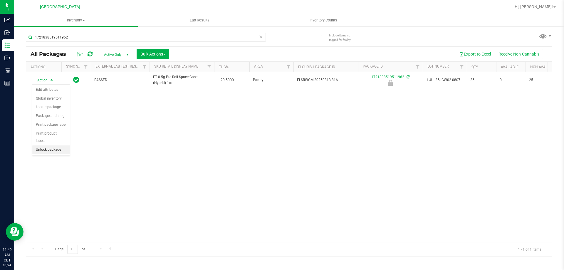
click at [56, 145] on li "Unlock package" at bounding box center [51, 149] width 38 height 9
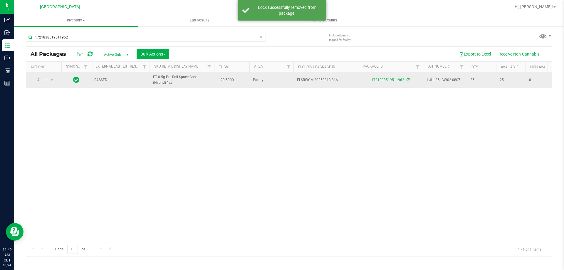
click at [39, 75] on td "Action Action Adjust qty Create package Edit attributes Global inventory Locate…" at bounding box center [43, 80] width 35 height 16
click at [38, 84] on td "Action Action Adjust qty Create package Edit attributes Global inventory Locate…" at bounding box center [43, 80] width 35 height 16
click at [41, 81] on span "Action" at bounding box center [40, 80] width 16 height 8
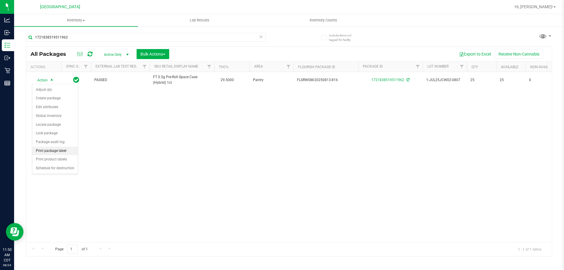
click at [58, 149] on li "Print package label" at bounding box center [55, 151] width 46 height 9
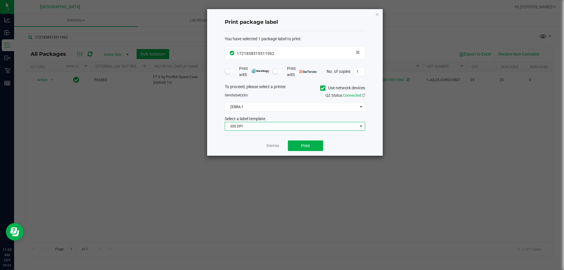
click at [286, 123] on span "300 DPI" at bounding box center [291, 126] width 132 height 8
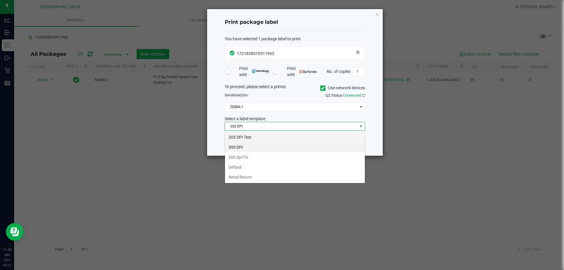
scroll to position [9, 140]
click at [274, 138] on li "203 DPI Test" at bounding box center [295, 137] width 140 height 10
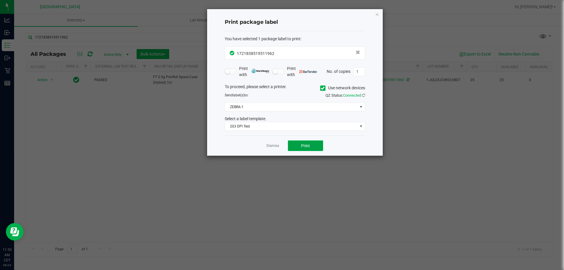
click at [303, 143] on button "Print" at bounding box center [305, 145] width 35 height 11
click at [272, 145] on link "Dismiss" at bounding box center [272, 145] width 13 height 5
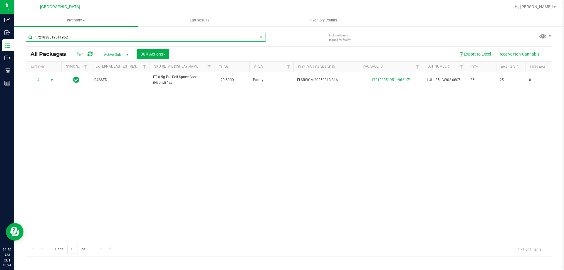
click at [266, 38] on div "1721838519511962" at bounding box center [157, 37] width 263 height 19
click at [263, 36] on input "1721838519511962" at bounding box center [146, 37] width 240 height 9
click at [260, 36] on icon at bounding box center [261, 36] width 4 height 7
click at [257, 37] on input "text" at bounding box center [146, 37] width 240 height 9
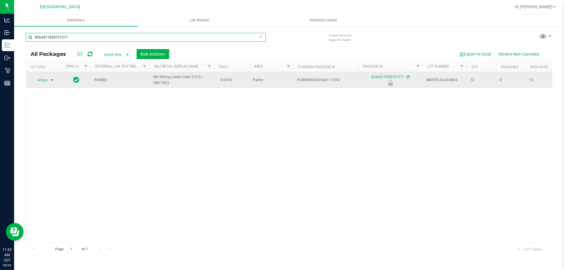
type input "8262411828721271"
click at [38, 83] on span "Action" at bounding box center [40, 80] width 16 height 8
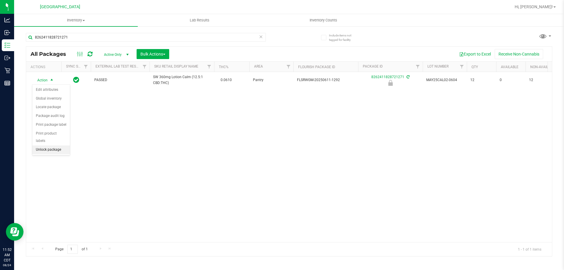
click at [44, 145] on li "Unlock package" at bounding box center [51, 149] width 38 height 9
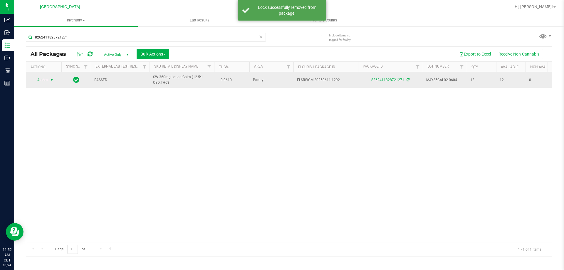
click at [49, 82] on span "select" at bounding box center [51, 80] width 5 height 5
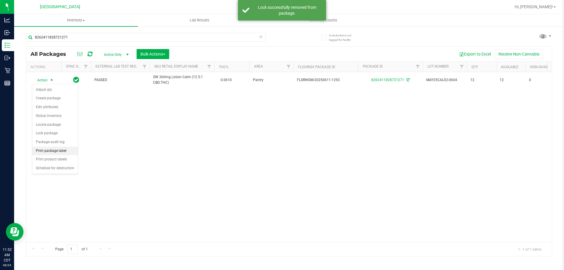
click at [58, 152] on li "Print package label" at bounding box center [55, 151] width 46 height 9
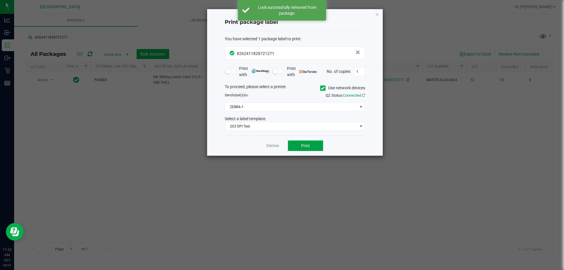
click at [297, 147] on button "Print" at bounding box center [305, 145] width 35 height 11
click at [272, 148] on link "Dismiss" at bounding box center [272, 145] width 13 height 5
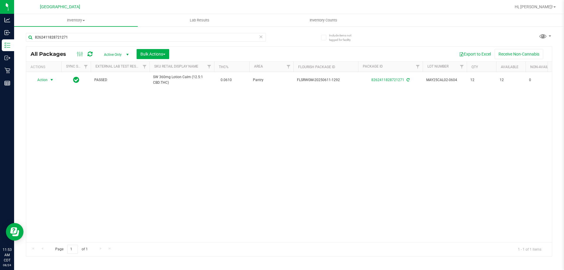
click at [261, 37] on icon at bounding box center [261, 36] width 4 height 7
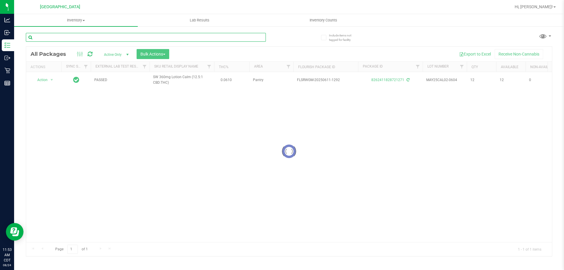
click at [254, 37] on input "text" at bounding box center [146, 37] width 240 height 9
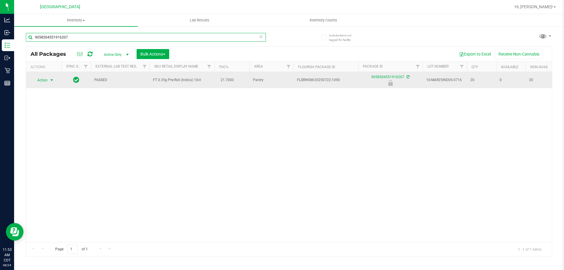
type input "9058504551916207"
click at [51, 82] on span "select" at bounding box center [51, 80] width 5 height 5
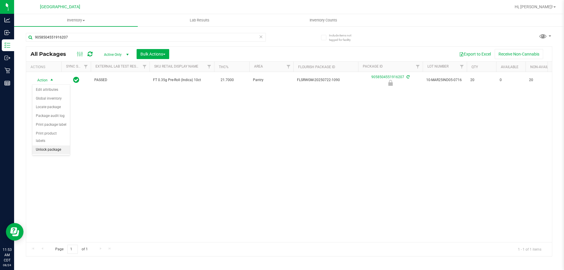
click at [58, 145] on li "Unlock package" at bounding box center [51, 149] width 38 height 9
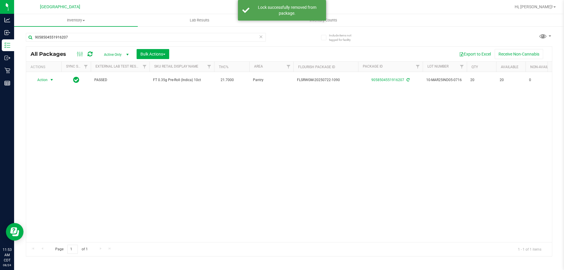
click at [48, 81] on span "select" at bounding box center [51, 80] width 7 height 8
click at [63, 148] on li "Print package label" at bounding box center [55, 151] width 46 height 9
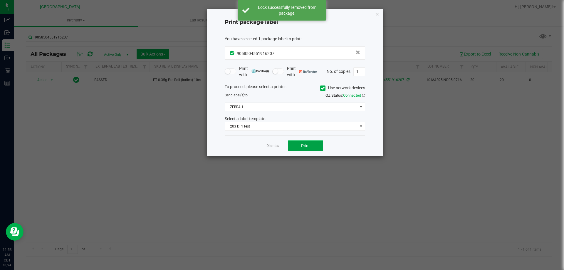
click at [308, 142] on button "Print" at bounding box center [305, 145] width 35 height 11
click at [271, 147] on link "Dismiss" at bounding box center [272, 145] width 13 height 5
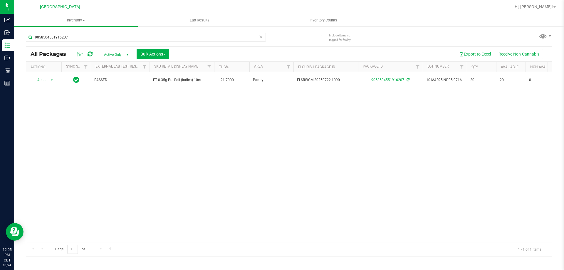
click at [261, 36] on icon at bounding box center [261, 36] width 4 height 7
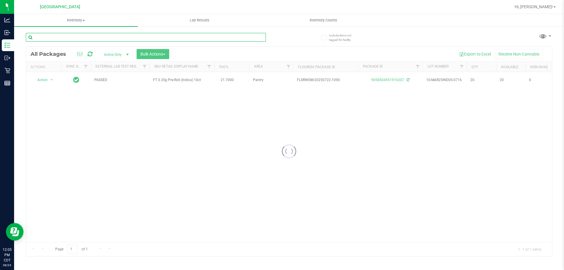
click at [250, 38] on input "text" at bounding box center [146, 37] width 240 height 9
type input "7658324631348732"
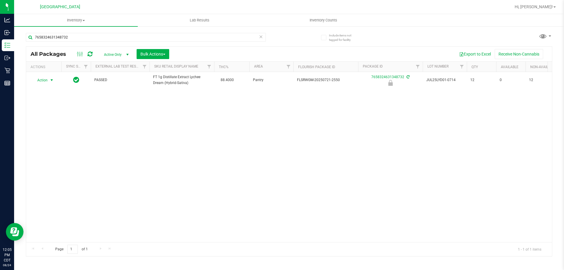
click at [48, 78] on div "Action Action Edit attributes Global inventory Locate package Package audit log…" at bounding box center [44, 80] width 28 height 8
click at [48, 78] on span "select" at bounding box center [51, 80] width 7 height 8
click at [58, 145] on li "Unlock package" at bounding box center [51, 149] width 38 height 9
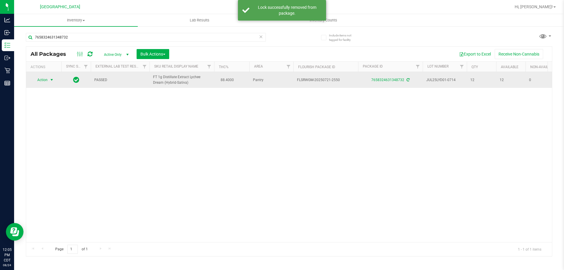
click at [46, 81] on span "Action" at bounding box center [40, 80] width 16 height 8
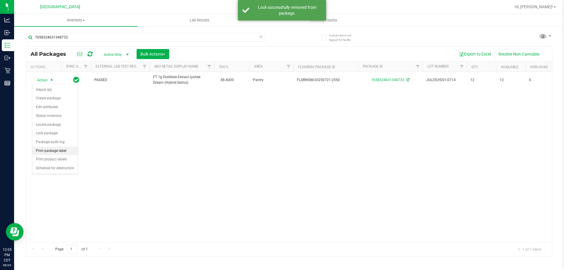
click at [67, 149] on li "Print package label" at bounding box center [55, 151] width 46 height 9
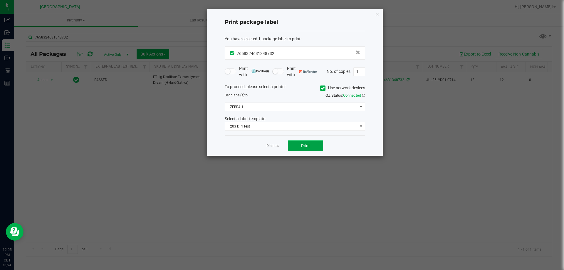
click at [299, 149] on button "Print" at bounding box center [305, 145] width 35 height 11
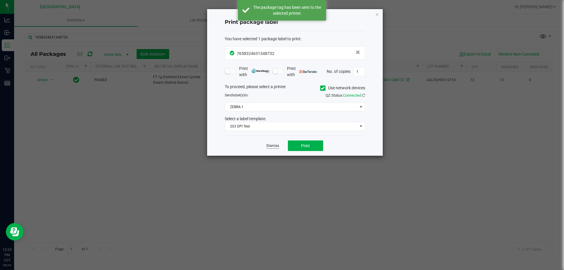
click at [274, 147] on link "Dismiss" at bounding box center [272, 145] width 13 height 5
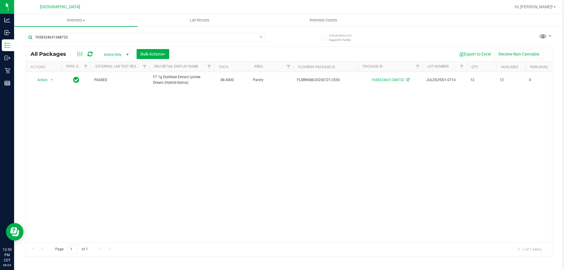
click at [261, 37] on icon at bounding box center [261, 36] width 4 height 7
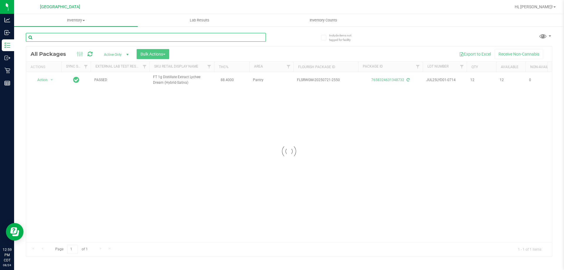
click at [247, 38] on input "text" at bounding box center [146, 37] width 240 height 9
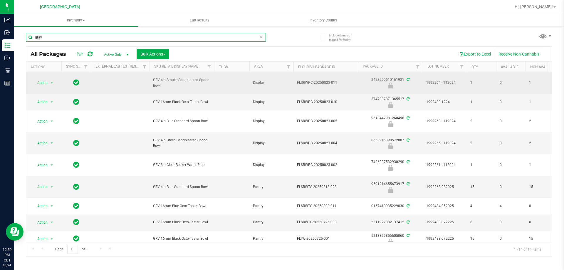
type input "grav"
drag, startPoint x: 186, startPoint y: 89, endPoint x: 142, endPoint y: 88, distance: 44.4
copy tr "GRV 4in Smoke Sandblasted Spoon Bowl"
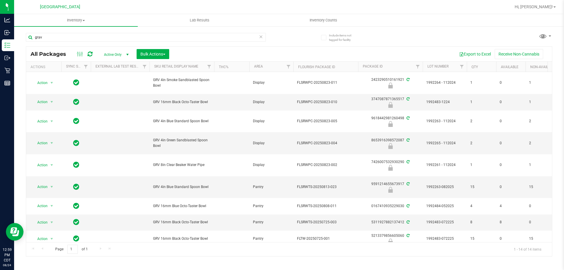
click at [263, 37] on icon at bounding box center [261, 36] width 4 height 7
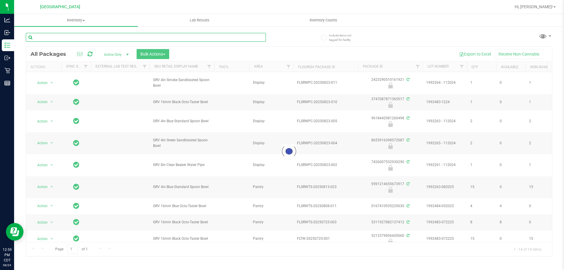
click at [240, 38] on input "text" at bounding box center [146, 37] width 240 height 9
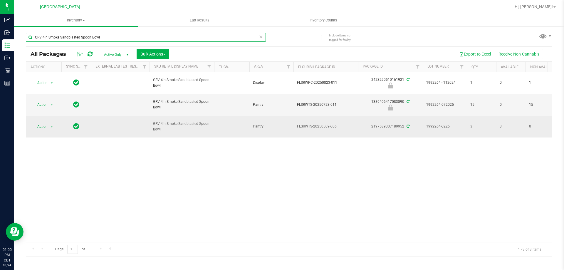
type input "GRV 4in Smoke Sandblasted Spoon Bowl"
click at [37, 124] on span "Action" at bounding box center [40, 126] width 16 height 8
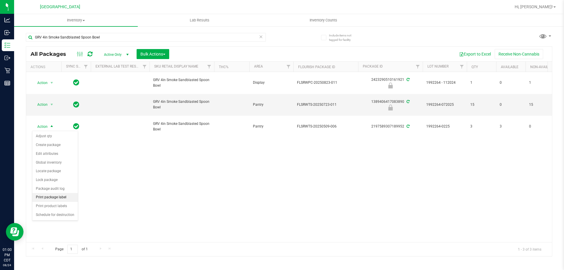
click at [58, 200] on li "Print package label" at bounding box center [55, 197] width 46 height 9
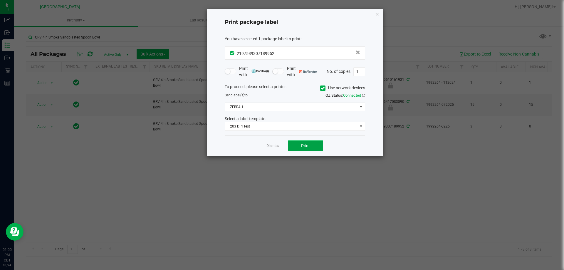
click at [303, 146] on span "Print" at bounding box center [305, 145] width 9 height 5
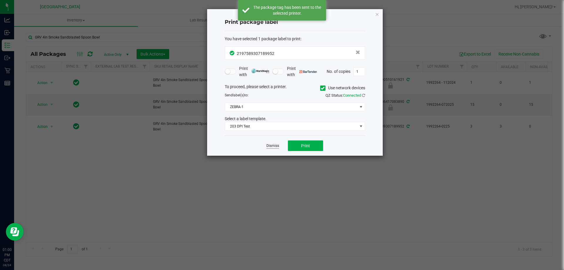
click at [269, 145] on link "Dismiss" at bounding box center [272, 145] width 13 height 5
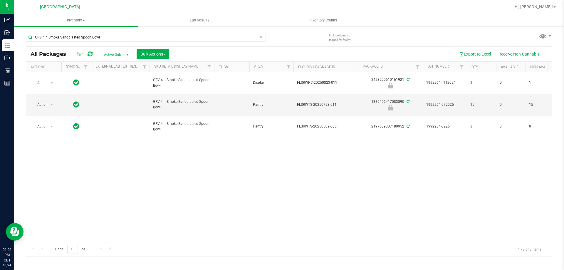
click at [261, 36] on icon at bounding box center [261, 36] width 4 height 7
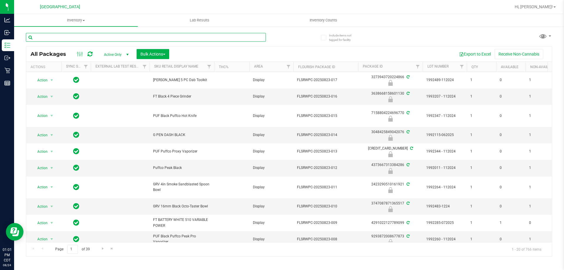
click at [251, 36] on input "text" at bounding box center [146, 37] width 240 height 9
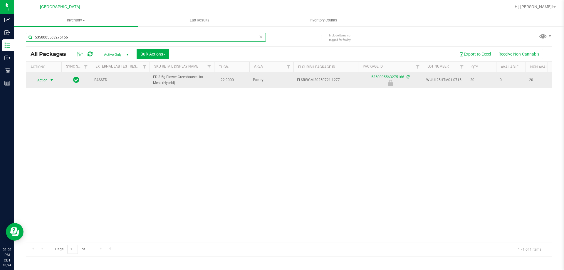
type input "5350005563275166"
click at [45, 83] on span "Action" at bounding box center [40, 80] width 16 height 8
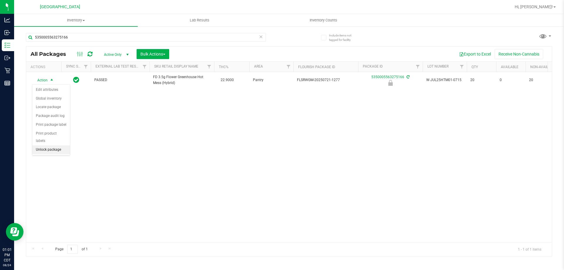
click at [51, 145] on li "Unlock package" at bounding box center [51, 149] width 38 height 9
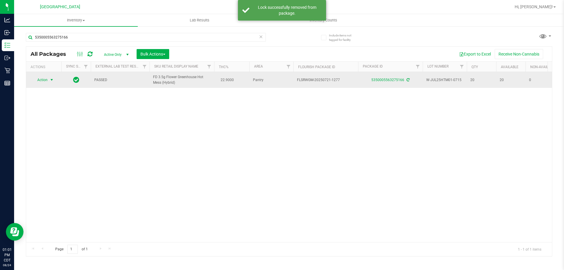
click at [41, 79] on span "Action" at bounding box center [40, 80] width 16 height 8
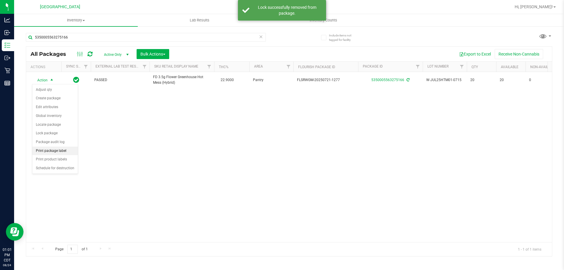
click at [68, 153] on li "Print package label" at bounding box center [55, 151] width 46 height 9
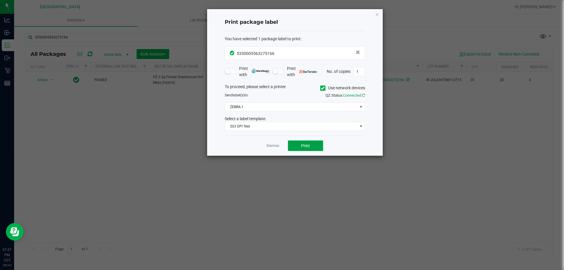
click at [303, 144] on span "Print" at bounding box center [305, 145] width 9 height 5
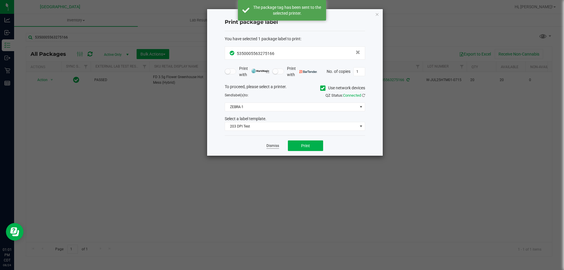
click at [273, 147] on link "Dismiss" at bounding box center [272, 145] width 13 height 5
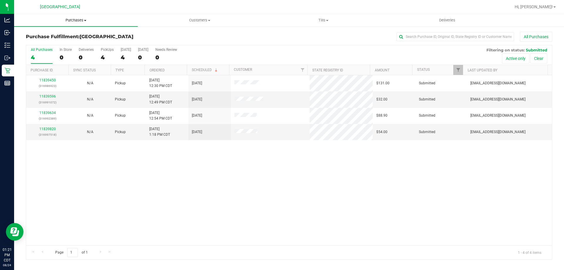
click at [73, 20] on span "Purchases" at bounding box center [76, 20] width 124 height 5
click at [73, 41] on li "Fulfillment" at bounding box center [76, 42] width 124 height 7
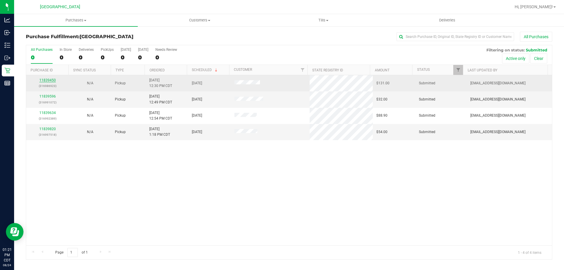
click at [44, 78] on link "11839450" at bounding box center [47, 80] width 16 height 4
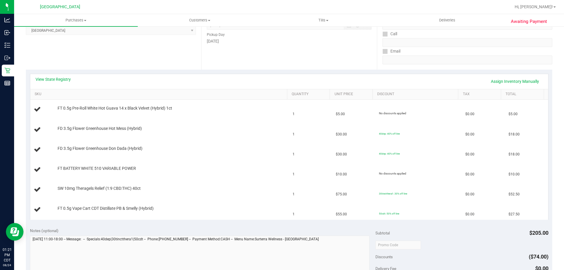
scroll to position [88, 0]
click at [63, 80] on link "View State Registry" at bounding box center [53, 80] width 35 height 6
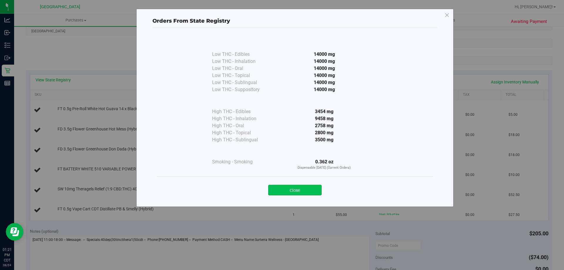
click at [306, 192] on button "Close" at bounding box center [294, 190] width 53 height 11
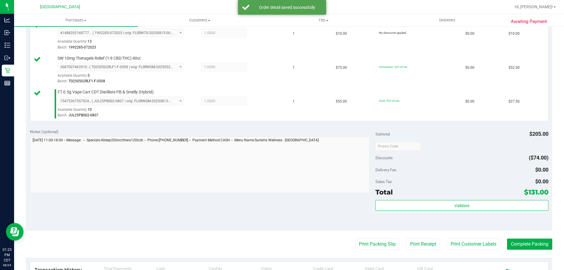
scroll to position [352, 0]
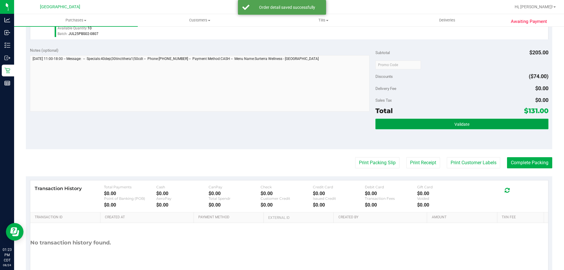
click at [416, 125] on button "Validate" at bounding box center [461, 124] width 173 height 11
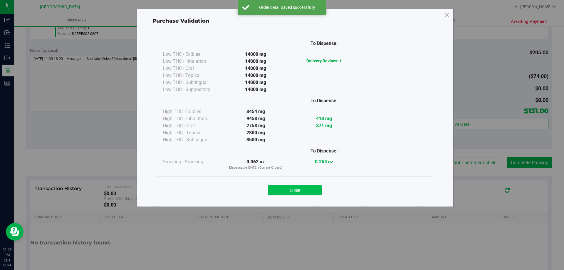
click at [304, 193] on button "Close" at bounding box center [294, 190] width 53 height 11
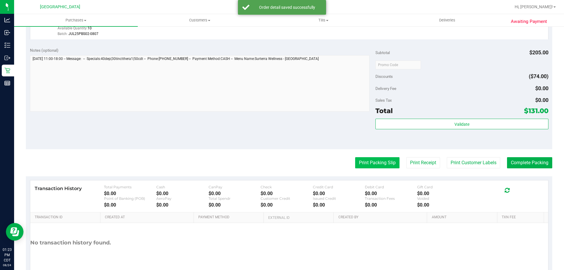
click at [387, 163] on button "Print Packing Slip" at bounding box center [377, 162] width 44 height 11
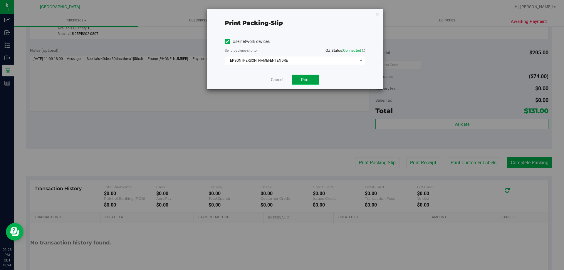
click at [298, 82] on button "Print" at bounding box center [305, 80] width 27 height 10
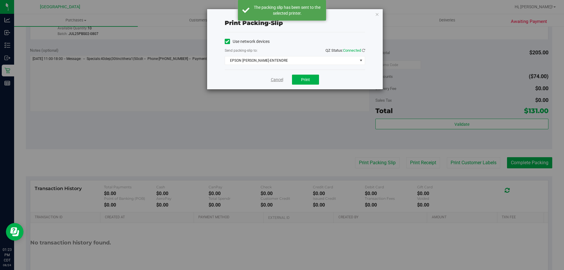
click at [274, 81] on link "Cancel" at bounding box center [277, 80] width 12 height 6
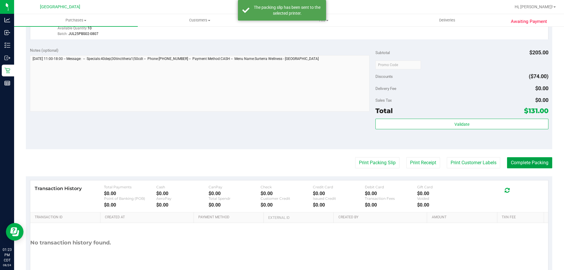
click at [526, 161] on button "Complete Packing" at bounding box center [529, 162] width 45 height 11
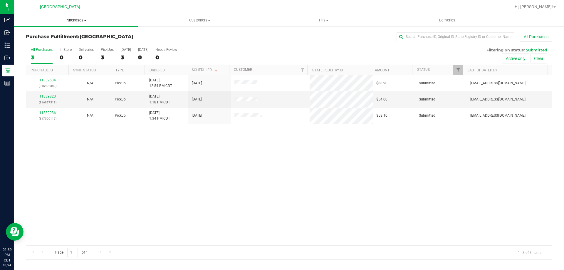
click at [79, 18] on span "Purchases" at bounding box center [76, 20] width 124 height 5
click at [52, 41] on li "Fulfillment" at bounding box center [76, 42] width 124 height 7
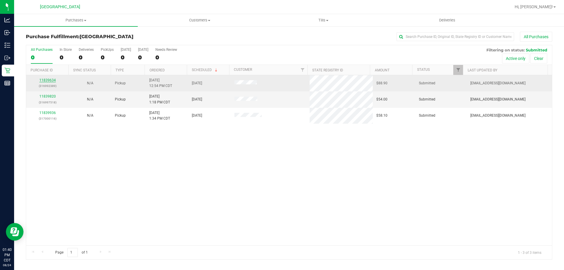
click at [45, 78] on link "11839634" at bounding box center [47, 80] width 16 height 4
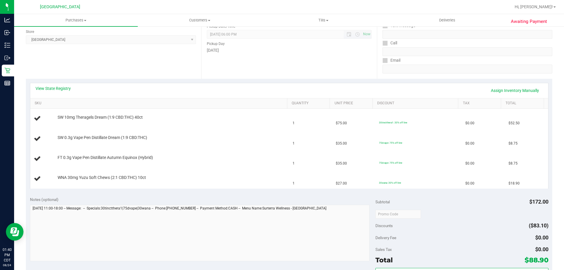
scroll to position [117, 0]
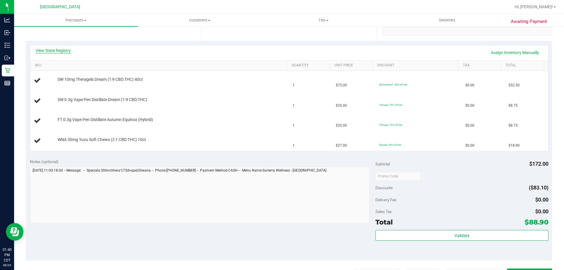
click at [59, 52] on link "View State Registry" at bounding box center [53, 51] width 35 height 6
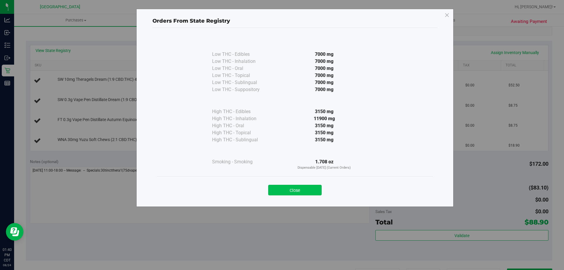
click at [284, 186] on button "Close" at bounding box center [294, 190] width 53 height 11
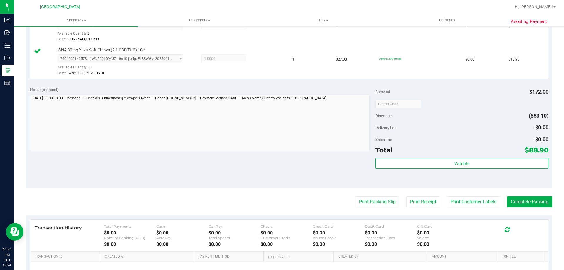
scroll to position [264, 0]
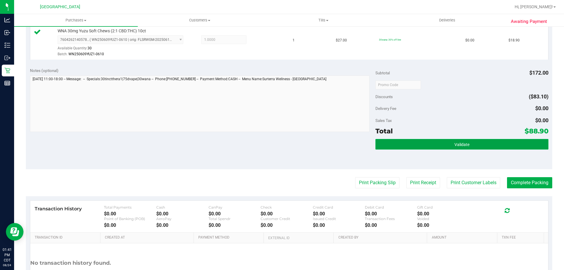
click at [426, 144] on button "Validate" at bounding box center [461, 144] width 173 height 11
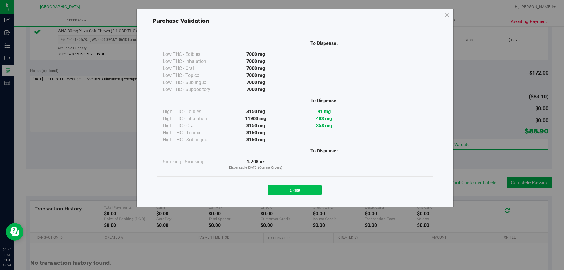
click at [287, 191] on button "Close" at bounding box center [294, 190] width 53 height 11
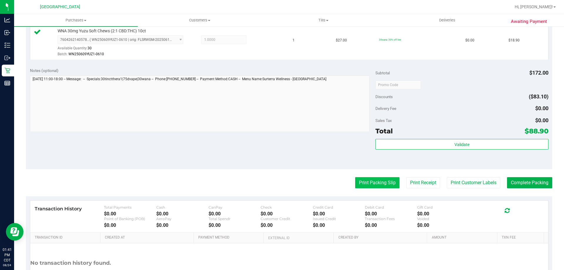
click at [387, 183] on button "Print Packing Slip" at bounding box center [377, 182] width 44 height 11
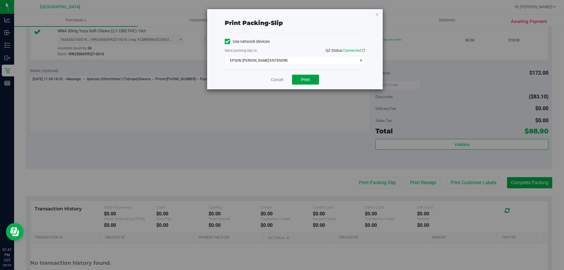
click at [307, 80] on span "Print" at bounding box center [305, 79] width 9 height 5
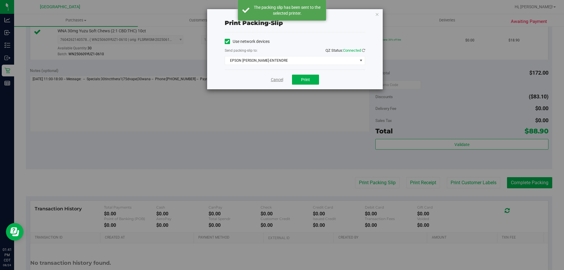
click at [280, 81] on link "Cancel" at bounding box center [277, 80] width 12 height 6
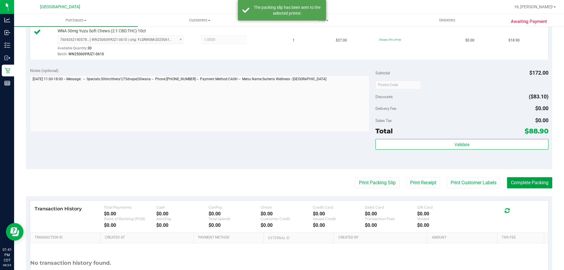
click at [523, 184] on button "Complete Packing" at bounding box center [529, 182] width 45 height 11
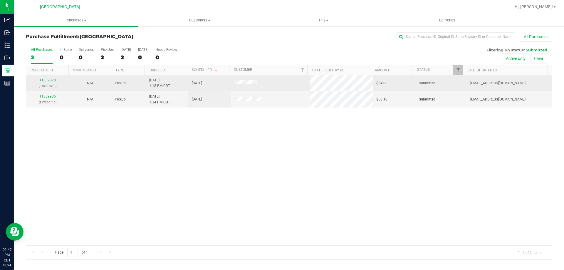
click at [48, 84] on p "(316997518)" at bounding box center [48, 86] width 36 height 6
click at [51, 79] on link "11839820" at bounding box center [47, 80] width 16 height 4
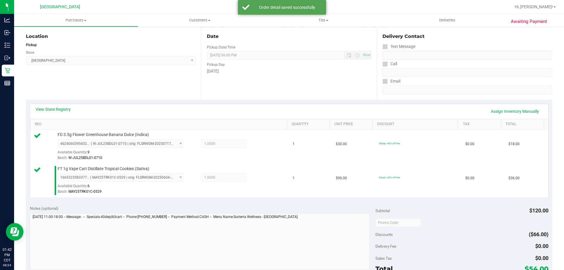
scroll to position [147, 0]
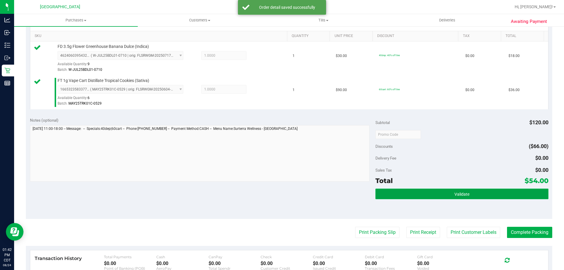
click at [436, 191] on button "Validate" at bounding box center [461, 194] width 173 height 11
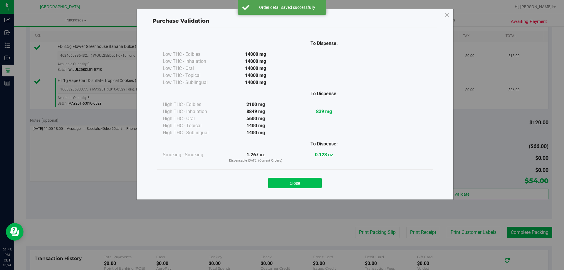
click at [288, 180] on button "Close" at bounding box center [294, 183] width 53 height 11
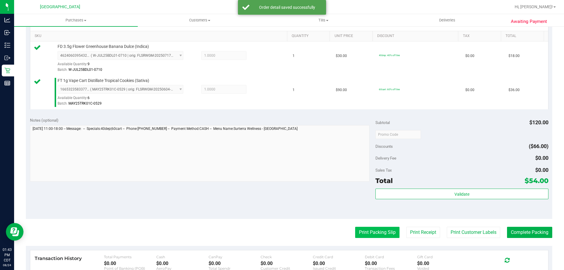
click at [377, 232] on button "Print Packing Slip" at bounding box center [377, 232] width 44 height 11
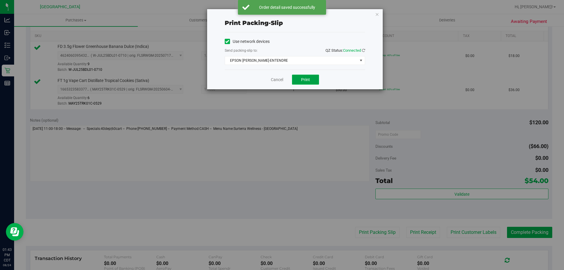
click at [311, 77] on button "Print" at bounding box center [305, 80] width 27 height 10
click at [276, 80] on link "Cancel" at bounding box center [277, 80] width 12 height 6
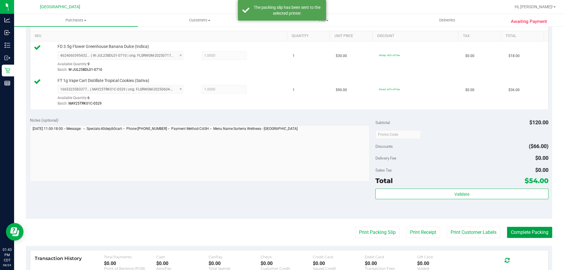
click at [528, 230] on button "Complete Packing" at bounding box center [529, 232] width 45 height 11
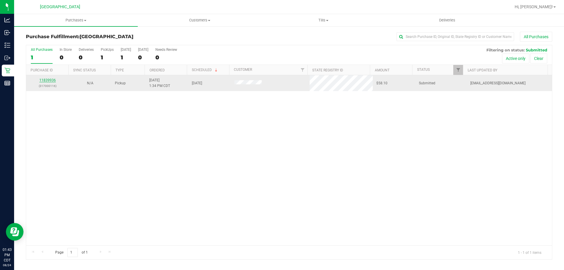
click at [48, 81] on link "11839936" at bounding box center [47, 80] width 16 height 4
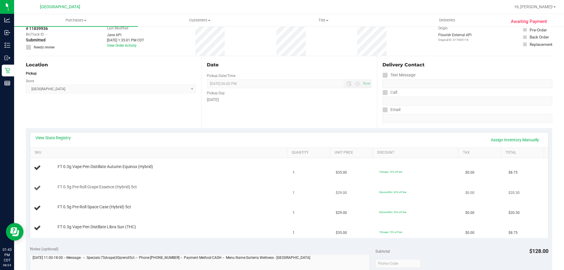
scroll to position [59, 0]
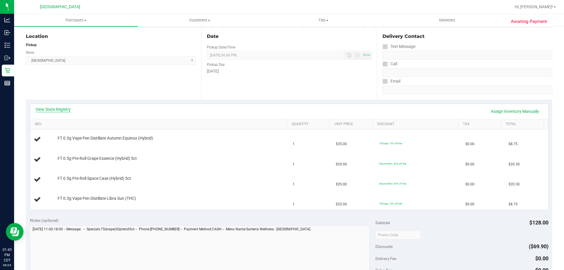
click at [53, 110] on link "View State Registry" at bounding box center [53, 109] width 35 height 6
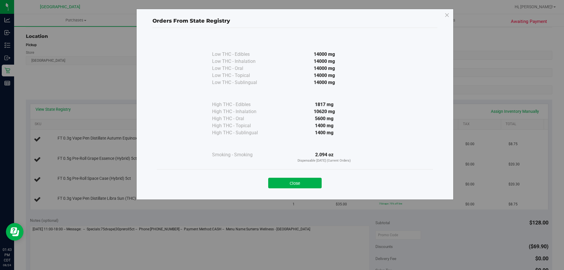
click at [303, 189] on div "Close" at bounding box center [295, 181] width 276 height 24
click at [302, 182] on button "Close" at bounding box center [294, 183] width 53 height 11
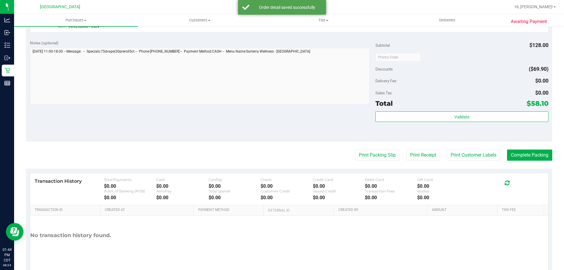
scroll to position [294, 0]
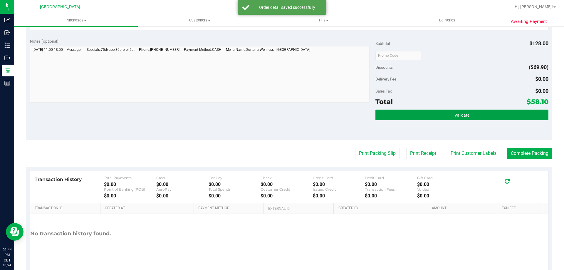
click at [442, 113] on button "Validate" at bounding box center [461, 115] width 173 height 11
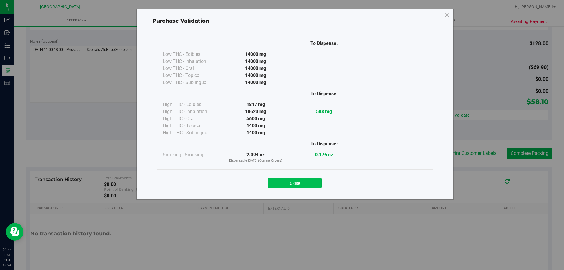
click at [289, 184] on button "Close" at bounding box center [294, 183] width 53 height 11
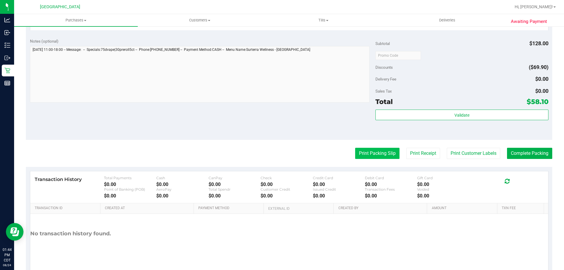
click at [373, 155] on button "Print Packing Slip" at bounding box center [377, 153] width 44 height 11
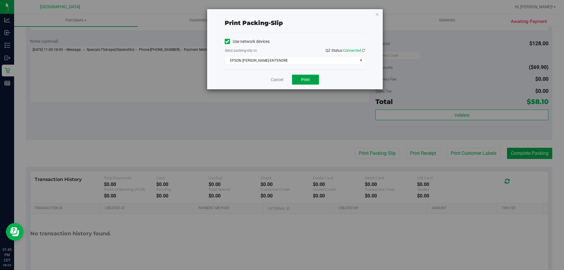
click at [297, 80] on button "Print" at bounding box center [305, 80] width 27 height 10
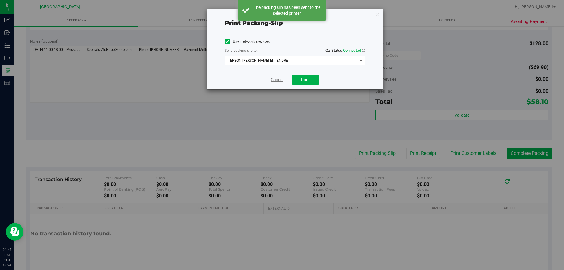
click at [277, 79] on link "Cancel" at bounding box center [277, 80] width 12 height 6
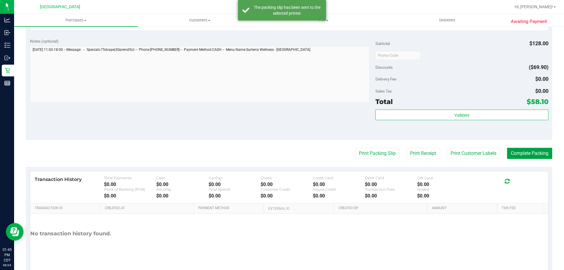
click at [525, 152] on button "Complete Packing" at bounding box center [529, 153] width 45 height 11
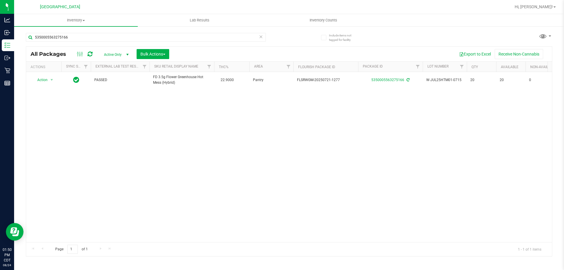
click at [262, 38] on icon at bounding box center [261, 36] width 4 height 7
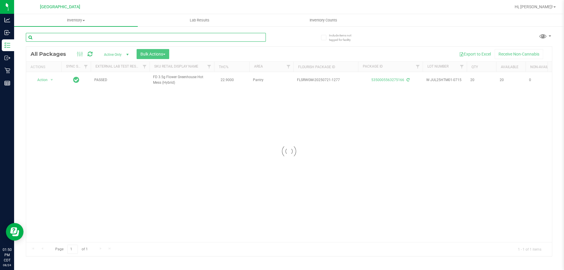
click at [247, 37] on input "text" at bounding box center [146, 37] width 240 height 9
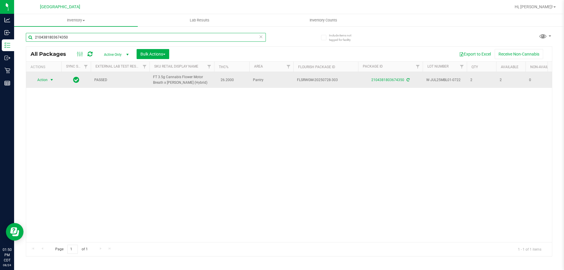
type input "2104381803674350"
click at [43, 77] on span "Action" at bounding box center [40, 80] width 16 height 8
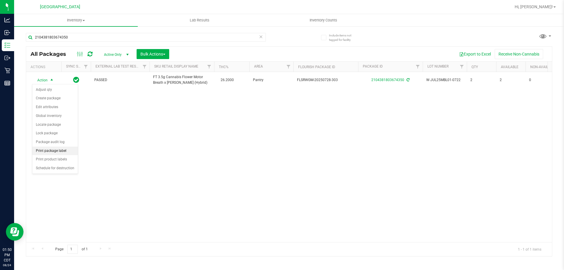
drag, startPoint x: 60, startPoint y: 158, endPoint x: 61, endPoint y: 150, distance: 8.3
click at [61, 150] on ul "Adjust qty Create package Edit attributes Global inventory Locate package Lock …" at bounding box center [55, 128] width 46 height 87
click at [44, 150] on li "Print package label" at bounding box center [55, 151] width 46 height 9
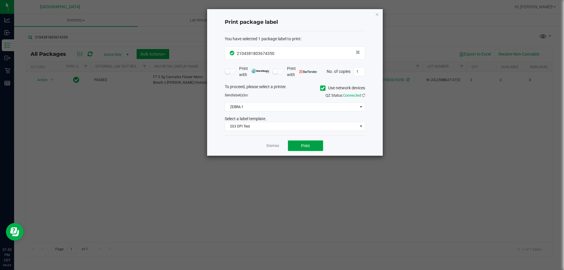
click at [310, 147] on button "Print" at bounding box center [305, 145] width 35 height 11
click at [276, 149] on div "Dismiss Print" at bounding box center [295, 145] width 140 height 20
click at [275, 145] on link "Dismiss" at bounding box center [272, 145] width 13 height 5
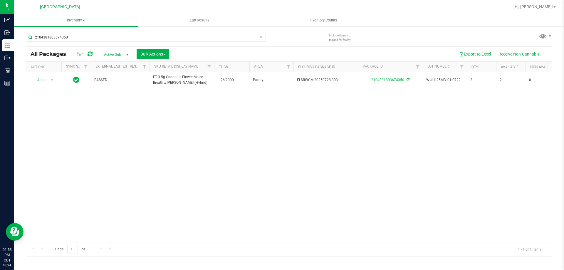
click at [260, 38] on icon at bounding box center [261, 36] width 4 height 7
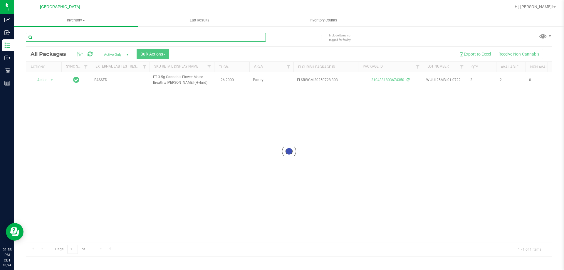
click at [247, 40] on input "text" at bounding box center [146, 37] width 240 height 9
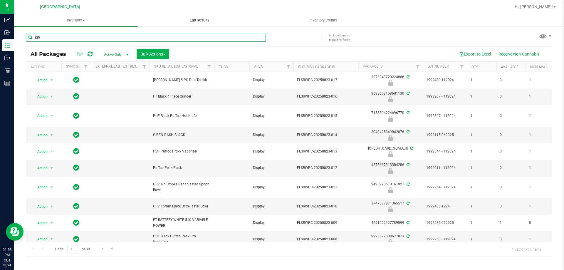
type input "jgn"
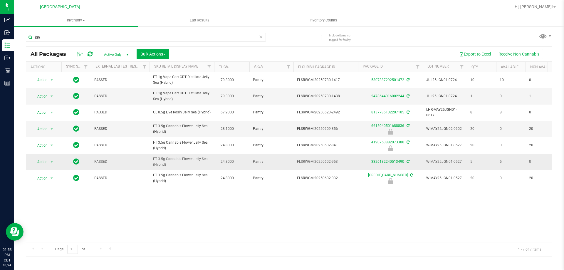
click at [124, 170] on td "PASSED" at bounding box center [120, 162] width 59 height 16
click at [45, 166] on span "Action" at bounding box center [40, 162] width 16 height 8
click at [61, 244] on li "Print package label" at bounding box center [55, 244] width 46 height 9
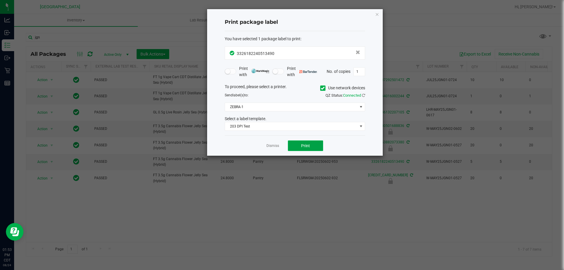
click at [307, 144] on span "Print" at bounding box center [305, 145] width 9 height 5
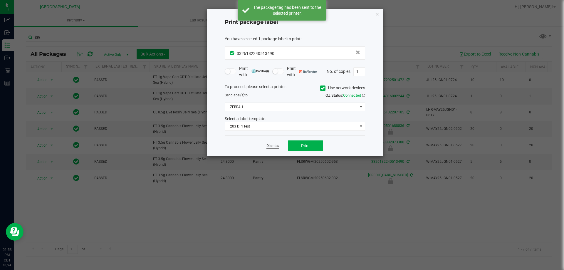
click at [276, 144] on link "Dismiss" at bounding box center [272, 145] width 13 height 5
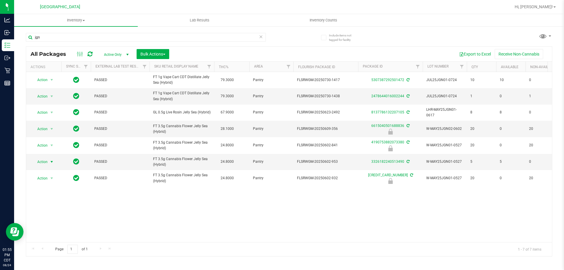
click at [261, 37] on icon at bounding box center [261, 36] width 4 height 7
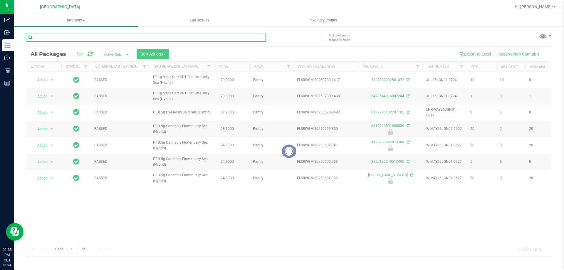
click at [252, 36] on input "text" at bounding box center [146, 37] width 240 height 9
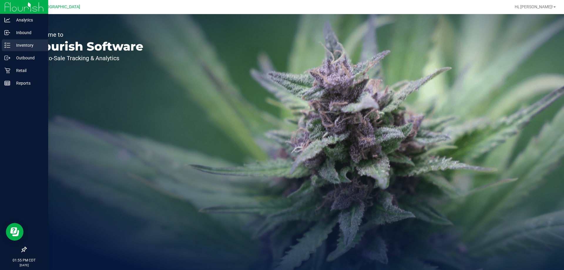
click at [22, 48] on p "Inventory" at bounding box center [27, 45] width 35 height 7
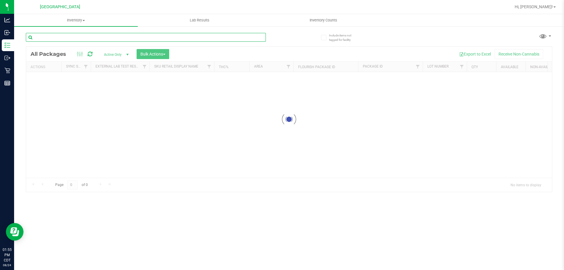
click at [121, 38] on input "text" at bounding box center [146, 37] width 240 height 9
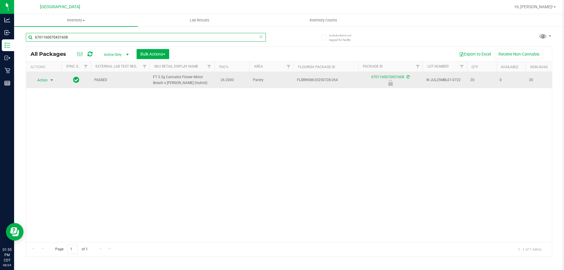
type input "6701160070431608"
click at [53, 80] on span "select" at bounding box center [51, 80] width 5 height 5
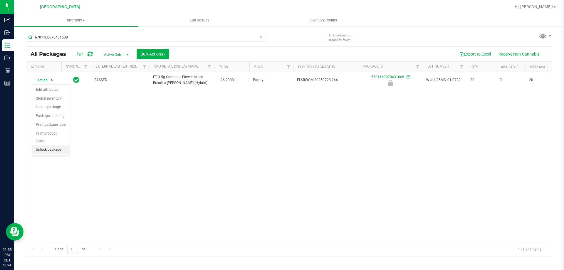
click at [60, 145] on li "Unlock package" at bounding box center [51, 149] width 38 height 9
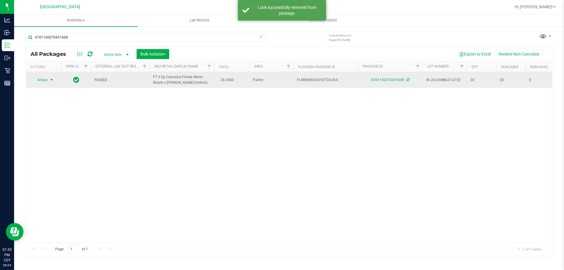
click at [46, 80] on span "Action" at bounding box center [40, 80] width 16 height 8
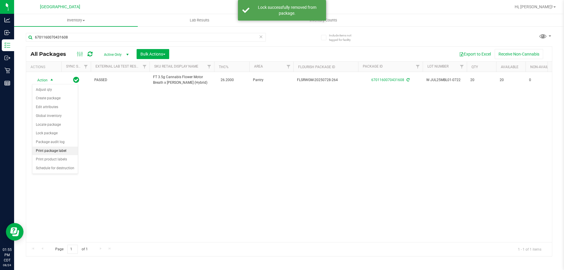
click at [64, 149] on li "Print package label" at bounding box center [55, 151] width 46 height 9
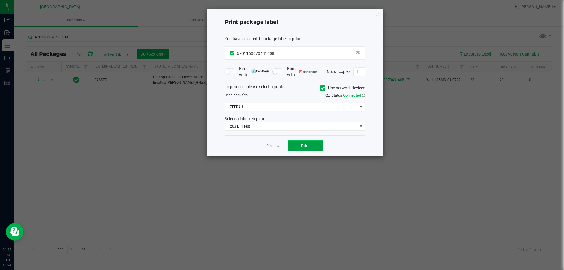
click at [300, 143] on button "Print" at bounding box center [305, 145] width 35 height 11
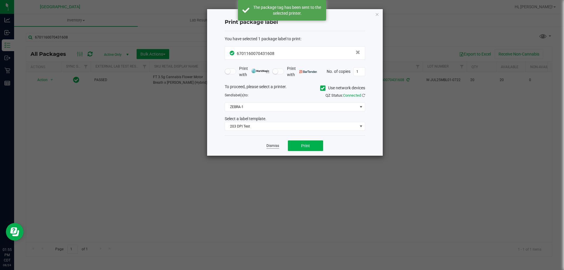
click at [275, 145] on link "Dismiss" at bounding box center [272, 145] width 13 height 5
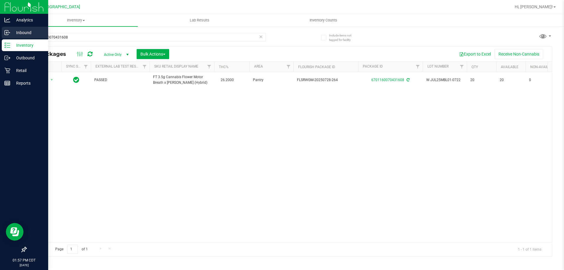
click at [10, 32] on circle at bounding box center [9, 32] width 1 height 1
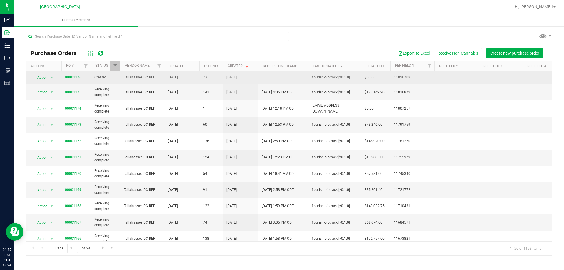
click at [68, 79] on link "00001176" at bounding box center [73, 77] width 16 height 4
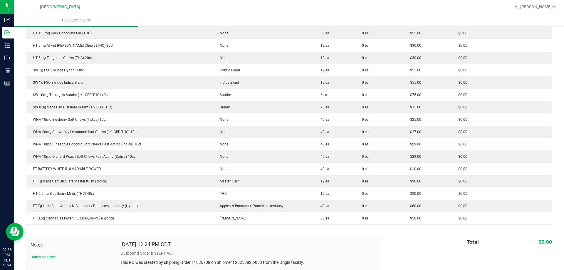
scroll to position [822, 0]
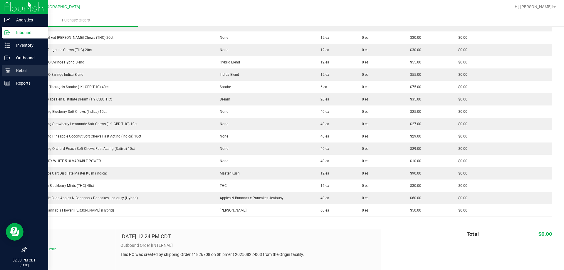
click at [16, 70] on p "Retail" at bounding box center [27, 70] width 35 height 7
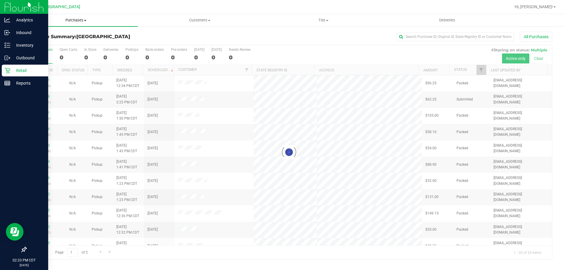
click at [72, 23] on span "Purchases" at bounding box center [76, 20] width 124 height 5
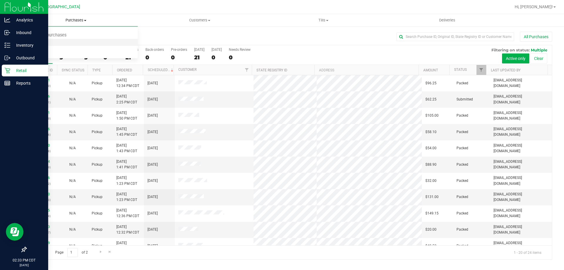
click at [70, 41] on li "Fulfillment" at bounding box center [76, 42] width 124 height 7
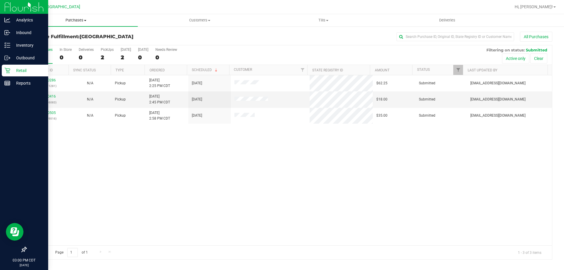
click at [74, 15] on uib-tab-heading "Purchases Summary of purchases Fulfillment All purchases" at bounding box center [76, 20] width 124 height 12
click at [74, 18] on span "Purchases" at bounding box center [76, 20] width 124 height 5
click at [59, 45] on li "Fulfillment" at bounding box center [76, 42] width 124 height 7
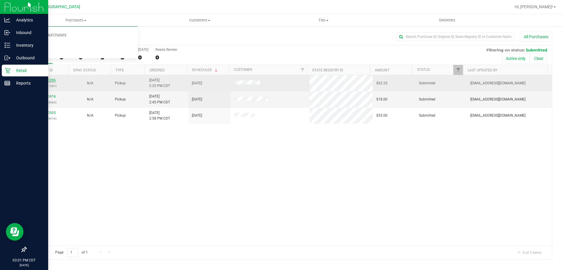
click at [49, 79] on link "11840286" at bounding box center [47, 80] width 16 height 4
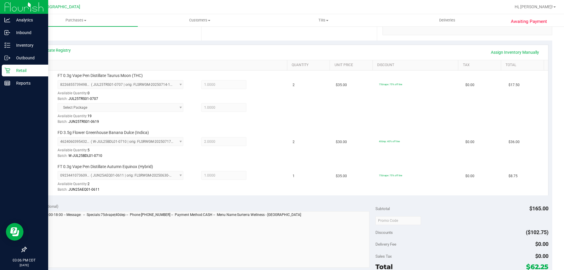
scroll to position [176, 0]
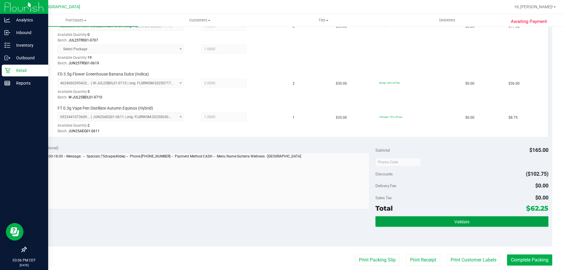
click at [434, 225] on button "Validate" at bounding box center [461, 221] width 173 height 11
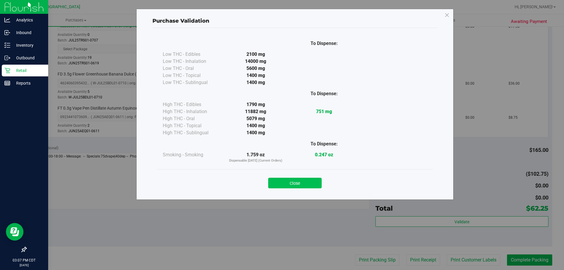
click at [307, 183] on button "Close" at bounding box center [294, 183] width 53 height 11
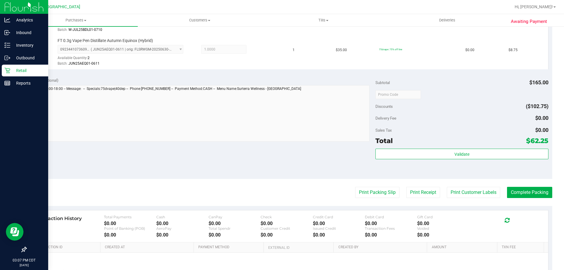
scroll to position [264, 0]
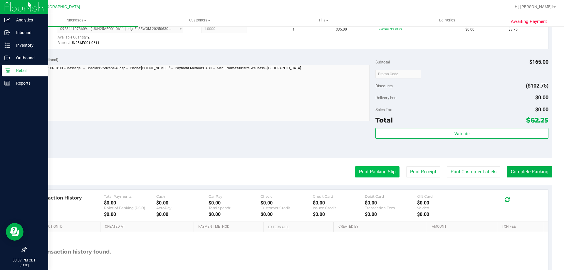
click at [393, 175] on button "Print Packing Slip" at bounding box center [377, 171] width 44 height 11
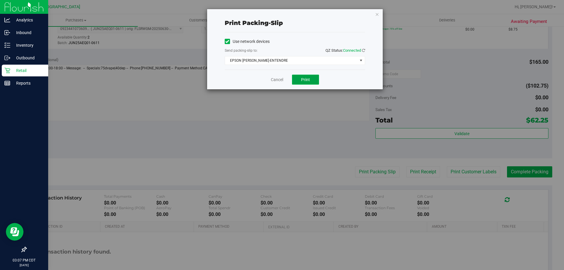
click at [297, 81] on button "Print" at bounding box center [305, 80] width 27 height 10
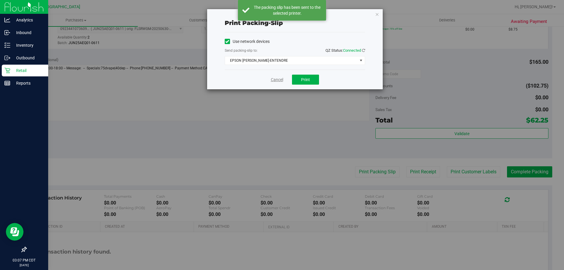
click at [275, 80] on link "Cancel" at bounding box center [277, 80] width 12 height 6
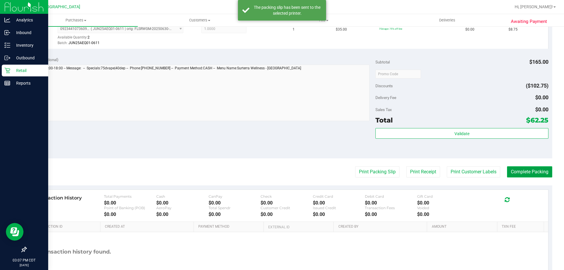
click at [536, 172] on button "Complete Packing" at bounding box center [529, 171] width 45 height 11
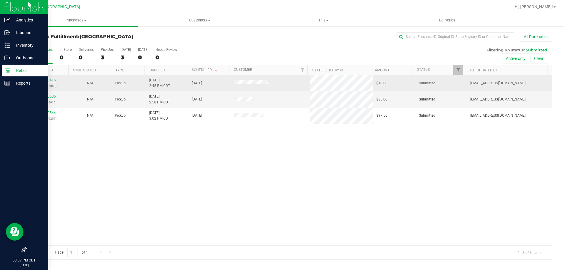
click at [44, 78] on link "11840416" at bounding box center [47, 80] width 16 height 4
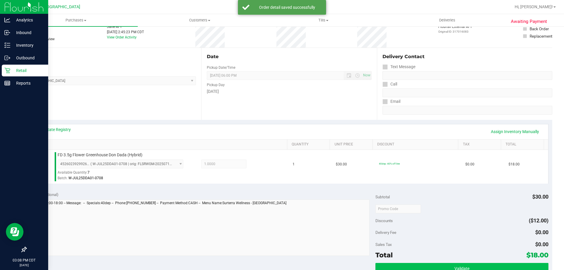
scroll to position [117, 0]
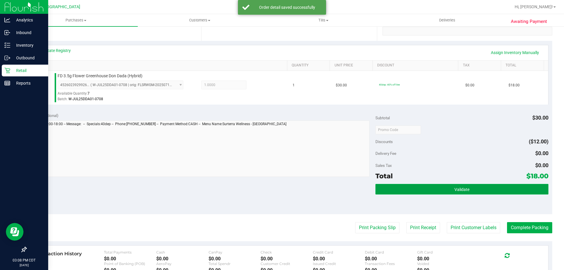
click at [483, 192] on button "Validate" at bounding box center [461, 189] width 173 height 11
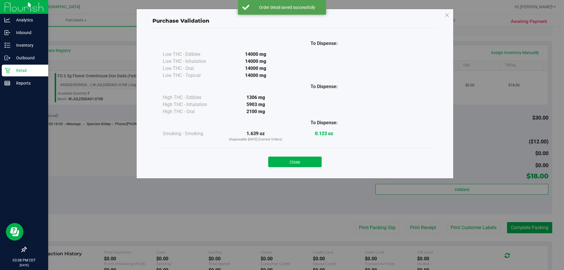
click at [309, 169] on div "Close" at bounding box center [295, 160] width 276 height 24
click at [306, 163] on button "Close" at bounding box center [294, 162] width 53 height 11
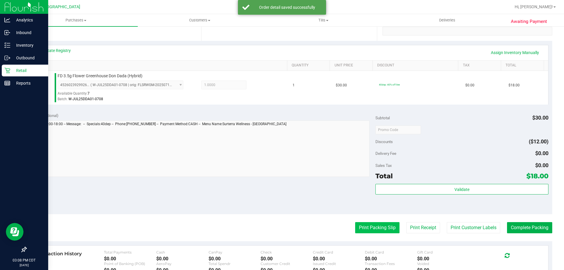
click at [357, 230] on button "Print Packing Slip" at bounding box center [377, 227] width 44 height 11
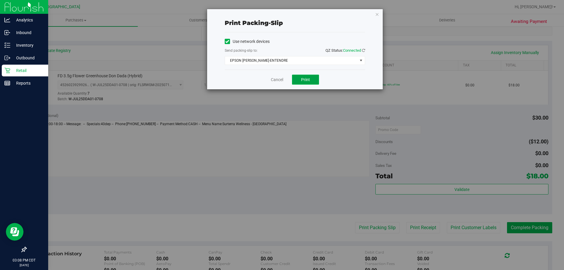
click at [304, 80] on span "Print" at bounding box center [305, 79] width 9 height 5
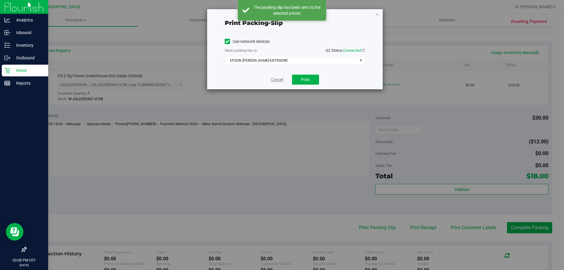
click at [279, 79] on link "Cancel" at bounding box center [277, 80] width 12 height 6
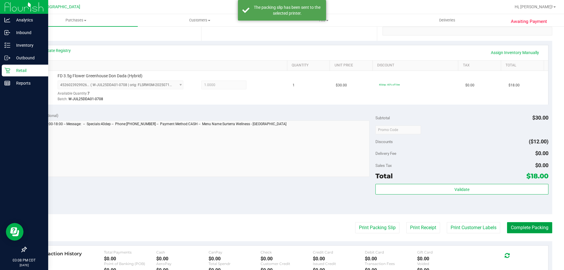
click at [534, 228] on button "Complete Packing" at bounding box center [529, 227] width 45 height 11
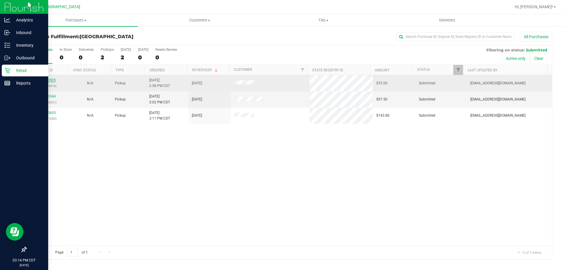
click at [49, 79] on link "11840505" at bounding box center [47, 80] width 16 height 4
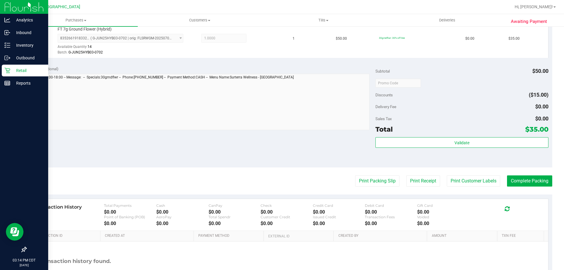
scroll to position [176, 0]
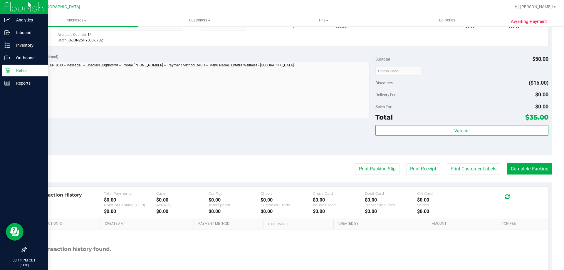
click at [408, 137] on div "Validate" at bounding box center [461, 138] width 173 height 26
click at [409, 125] on div "Subtotal $50.00 Discounts ($15.00) Delivery Fee $0.00 Sales Tax $0.00 Total $35…" at bounding box center [461, 103] width 173 height 98
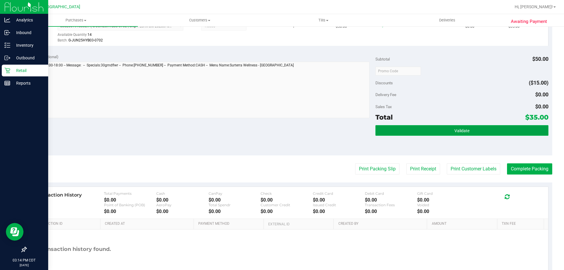
click at [412, 128] on button "Validate" at bounding box center [461, 130] width 173 height 11
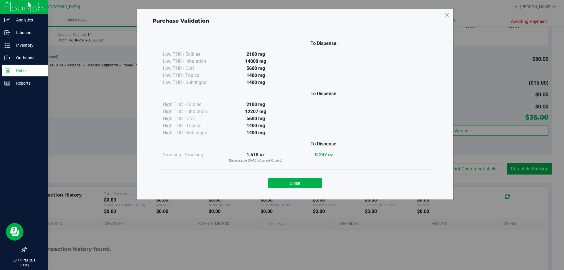
click at [289, 181] on button "Close" at bounding box center [294, 183] width 53 height 11
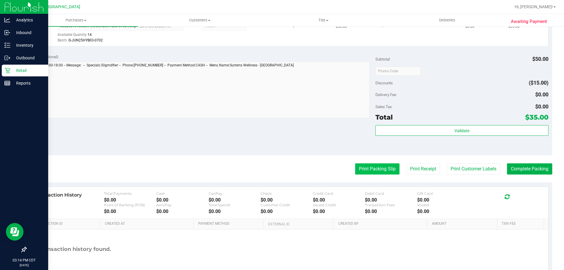
click at [362, 168] on button "Print Packing Slip" at bounding box center [377, 168] width 44 height 11
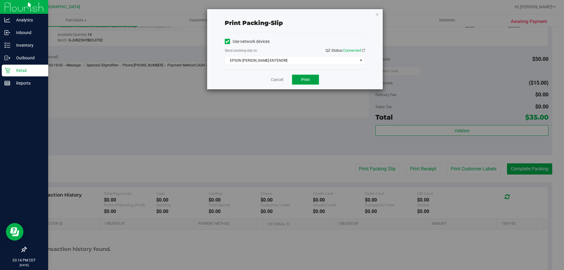
click at [301, 82] on span "Print" at bounding box center [305, 79] width 9 height 5
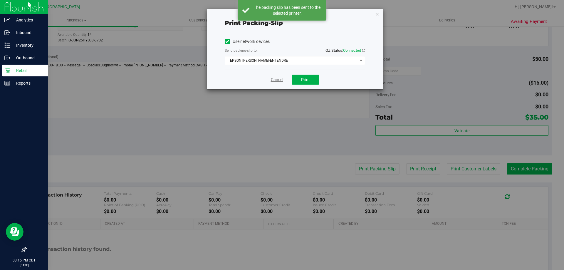
click at [277, 81] on link "Cancel" at bounding box center [277, 80] width 12 height 6
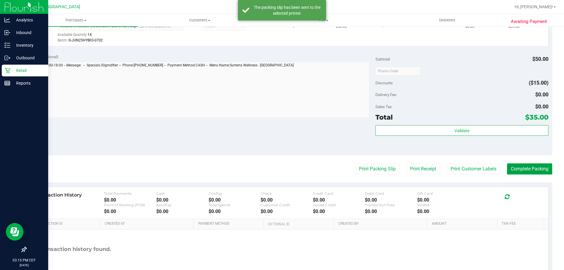
click at [536, 165] on button "Complete Packing" at bounding box center [529, 168] width 45 height 11
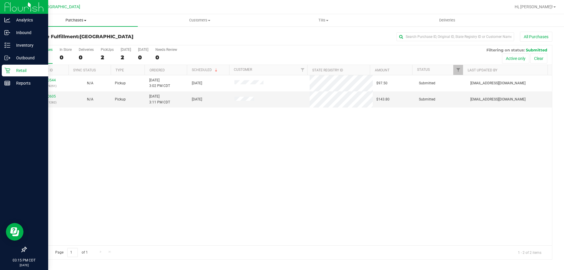
click at [72, 23] on uib-tab-heading "Purchases Summary of purchases Fulfillment All purchases" at bounding box center [76, 20] width 124 height 12
click at [71, 38] on span "Summary of purchases" at bounding box center [44, 35] width 60 height 5
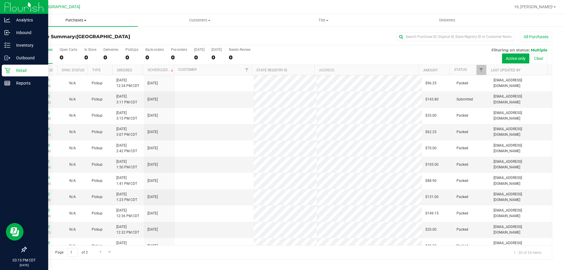
click at [75, 21] on span "Purchases" at bounding box center [76, 20] width 124 height 5
click at [61, 41] on li "Fulfillment" at bounding box center [76, 42] width 124 height 7
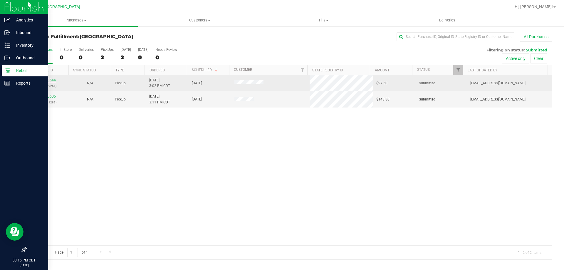
click at [49, 78] on link "11840544" at bounding box center [47, 80] width 16 height 4
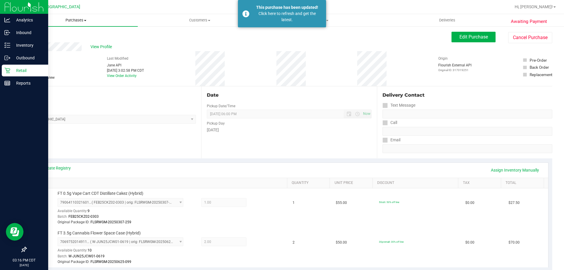
click at [75, 19] on span "Purchases" at bounding box center [76, 20] width 124 height 5
click at [62, 44] on li "Fulfillment" at bounding box center [76, 42] width 124 height 7
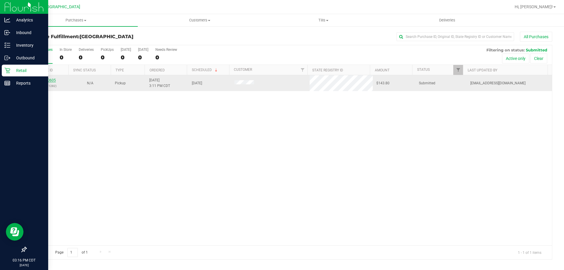
click at [44, 80] on link "11840605" at bounding box center [47, 80] width 16 height 4
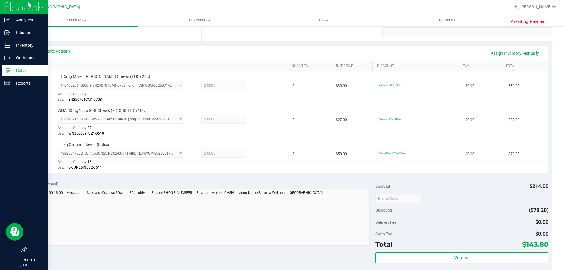
scroll to position [176, 0]
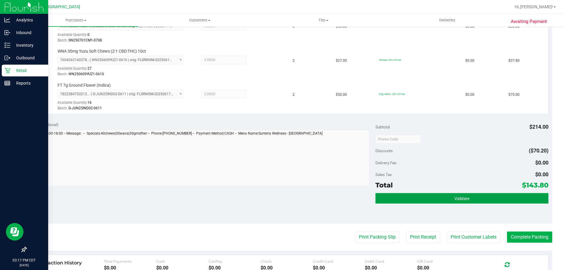
click at [423, 199] on button "Validate" at bounding box center [461, 198] width 173 height 11
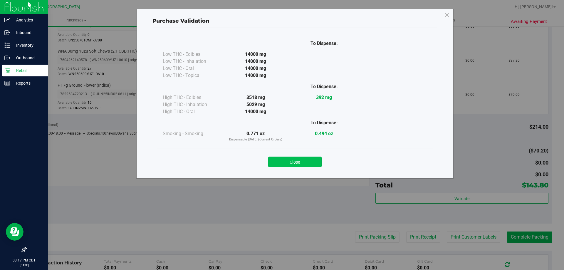
click at [309, 164] on button "Close" at bounding box center [294, 162] width 53 height 11
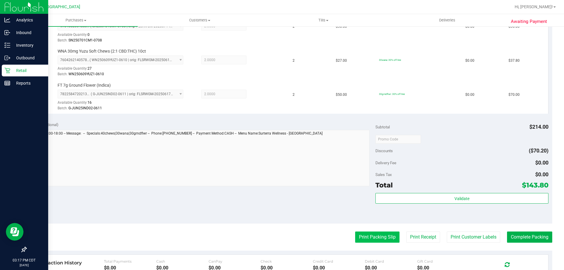
click at [381, 239] on button "Print Packing Slip" at bounding box center [377, 236] width 44 height 11
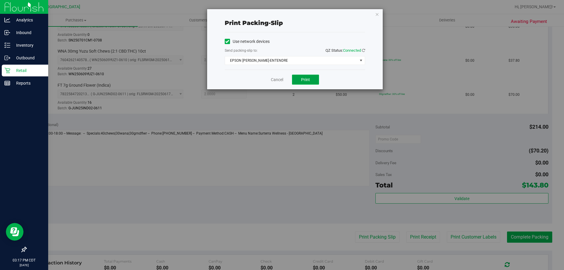
click at [314, 80] on button "Print" at bounding box center [305, 80] width 27 height 10
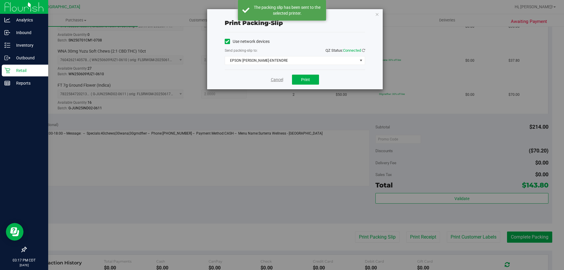
click at [278, 79] on link "Cancel" at bounding box center [277, 80] width 12 height 6
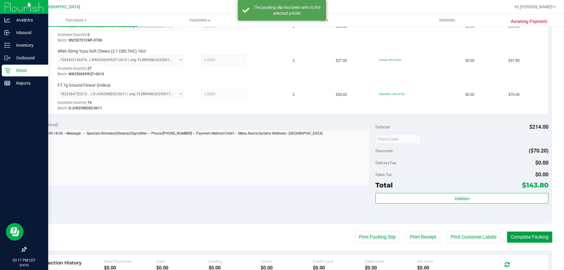
click at [532, 236] on button "Complete Packing" at bounding box center [529, 236] width 45 height 11
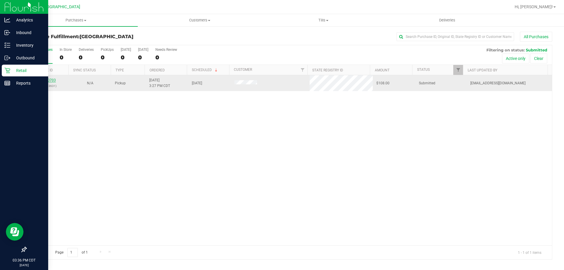
click at [52, 81] on link "11840703" at bounding box center [47, 80] width 16 height 4
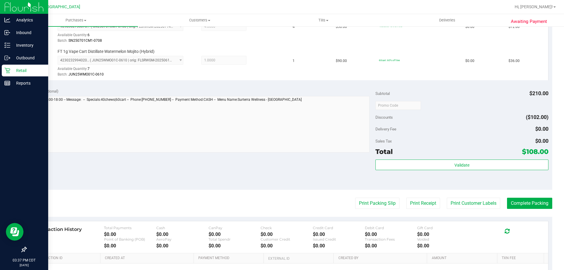
scroll to position [176, 0]
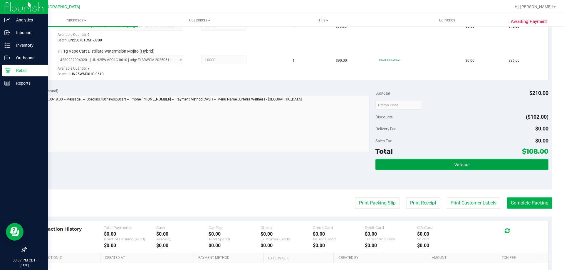
click at [429, 163] on button "Validate" at bounding box center [461, 164] width 173 height 11
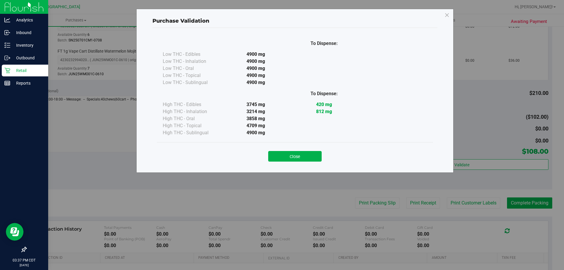
click at [303, 151] on button "Close" at bounding box center [294, 156] width 53 height 11
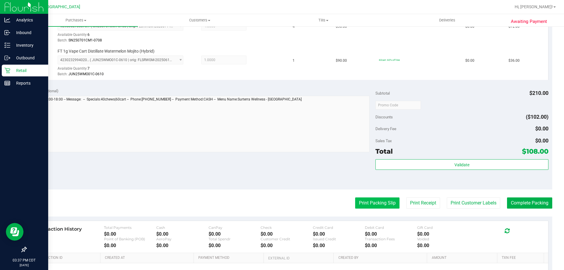
click at [388, 199] on button "Print Packing Slip" at bounding box center [377, 202] width 44 height 11
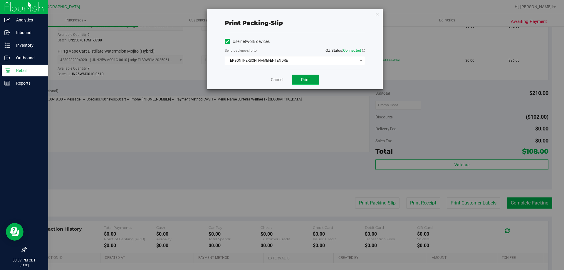
click at [305, 81] on span "Print" at bounding box center [305, 79] width 9 height 5
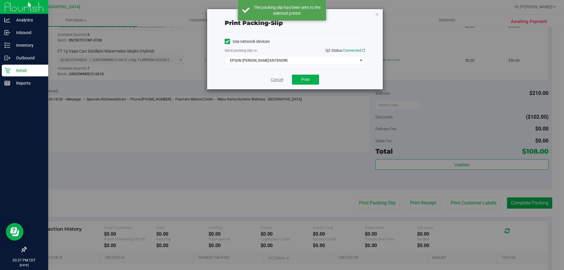
click at [275, 79] on link "Cancel" at bounding box center [277, 80] width 12 height 6
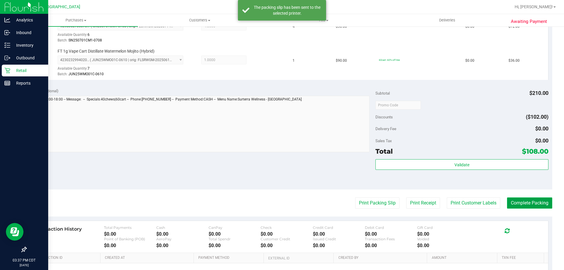
click at [520, 207] on button "Complete Packing" at bounding box center [529, 202] width 45 height 11
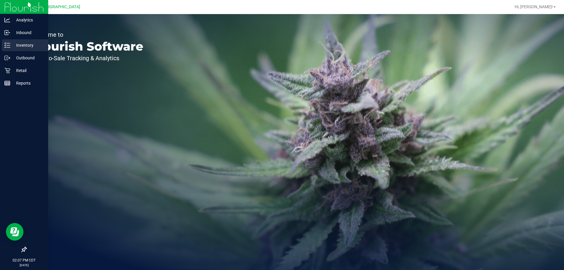
click at [32, 48] on p "Inventory" at bounding box center [27, 45] width 35 height 7
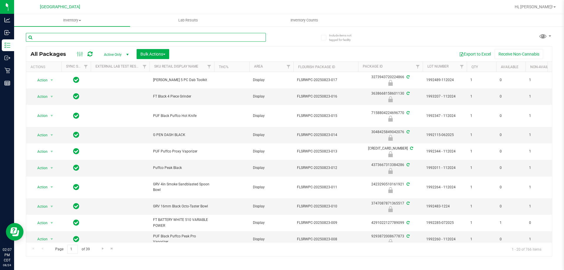
click at [149, 38] on input "text" at bounding box center [146, 37] width 240 height 9
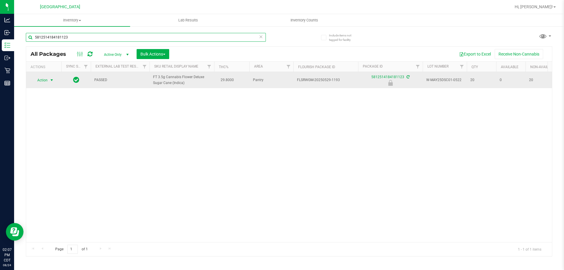
type input "5812514184181123"
click at [44, 84] on span "Action" at bounding box center [40, 80] width 16 height 8
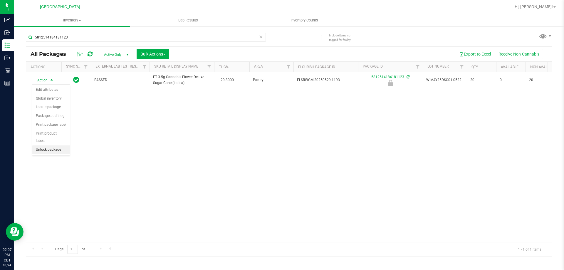
click at [55, 145] on li "Unlock package" at bounding box center [51, 149] width 38 height 9
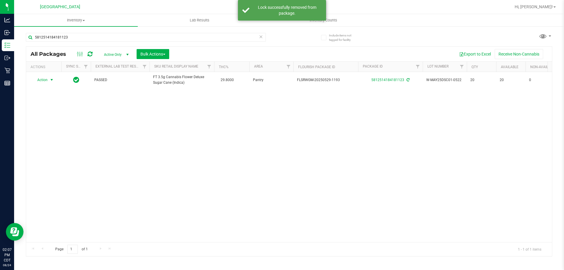
click at [45, 78] on span "Action" at bounding box center [40, 80] width 16 height 8
click at [68, 151] on li "Print package label" at bounding box center [55, 151] width 46 height 9
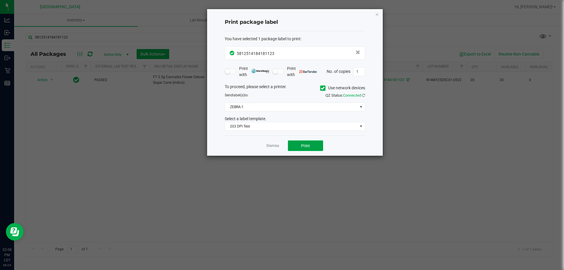
click at [300, 145] on button "Print" at bounding box center [305, 145] width 35 height 11
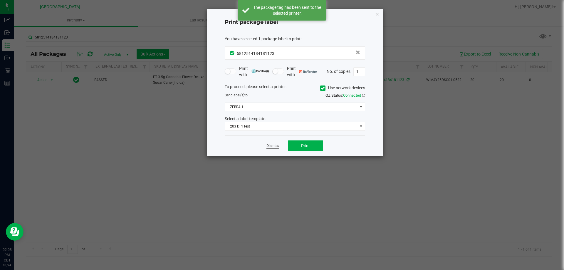
click at [273, 147] on link "Dismiss" at bounding box center [272, 145] width 13 height 5
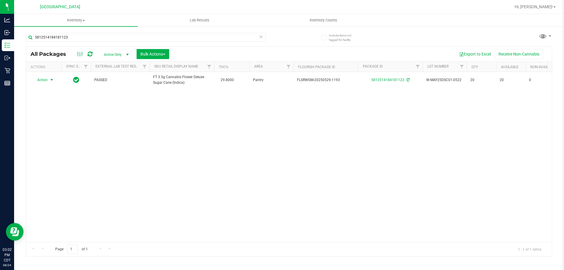
click at [261, 38] on icon at bounding box center [261, 36] width 4 height 7
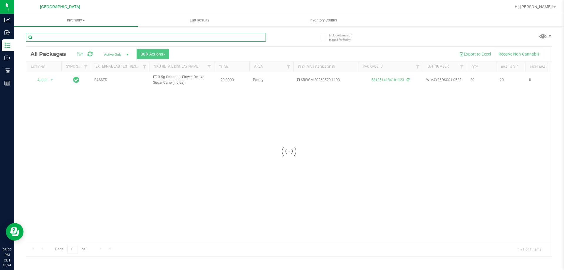
click at [239, 37] on input "text" at bounding box center [146, 37] width 240 height 9
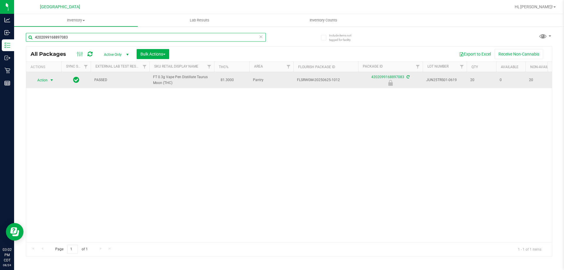
type input "4202099168897083"
click at [51, 79] on span "select" at bounding box center [51, 80] width 5 height 5
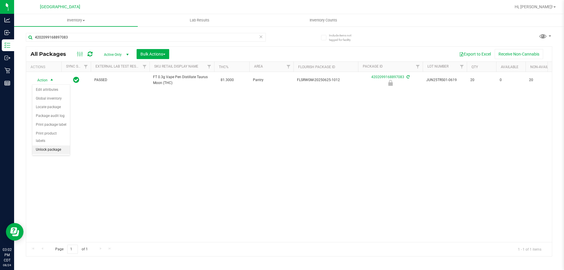
click at [49, 145] on li "Unlock package" at bounding box center [51, 149] width 38 height 9
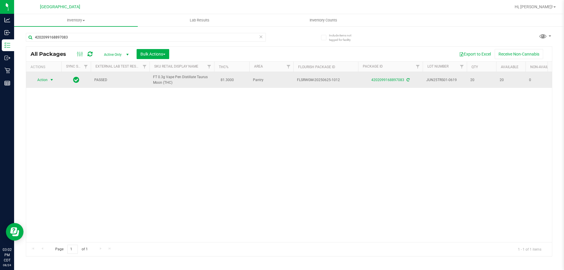
click at [49, 84] on span "select" at bounding box center [51, 80] width 7 height 8
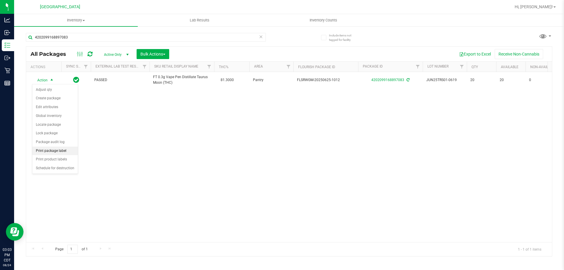
click at [69, 153] on li "Print package label" at bounding box center [55, 151] width 46 height 9
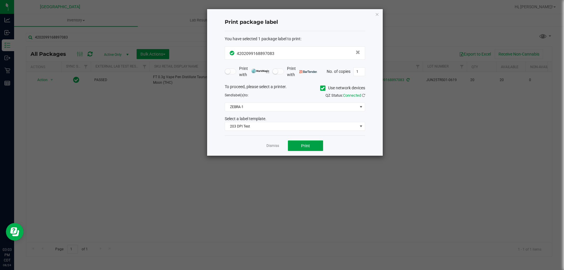
click at [302, 147] on span "Print" at bounding box center [305, 145] width 9 height 5
click at [271, 145] on link "Dismiss" at bounding box center [272, 145] width 13 height 5
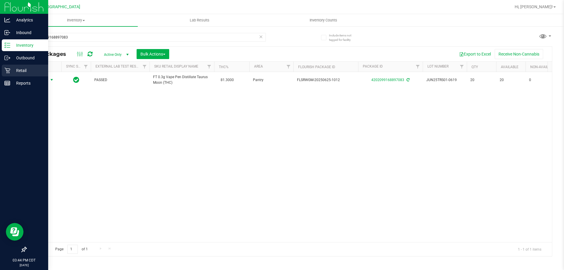
click at [9, 72] on icon at bounding box center [7, 71] width 6 height 6
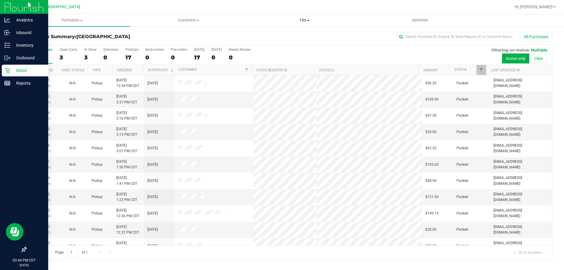
click at [304, 19] on span "Tills" at bounding box center [303, 20] width 115 height 5
click at [292, 34] on li "Manage tills" at bounding box center [304, 35] width 116 height 7
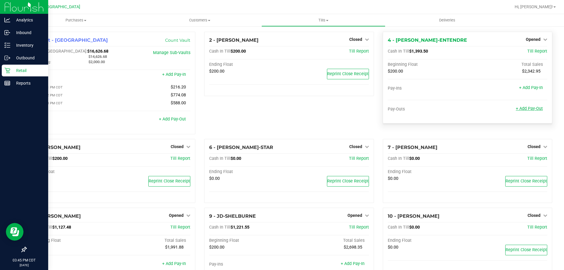
click at [533, 109] on link "+ Add Pay-Out" at bounding box center [529, 108] width 27 height 5
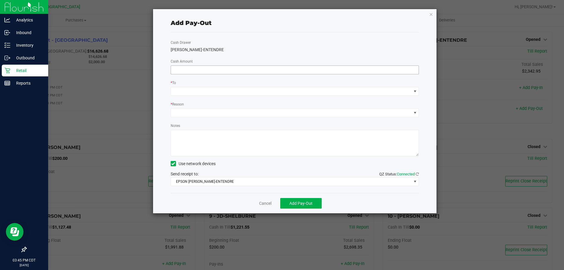
click at [287, 71] on input at bounding box center [295, 70] width 248 height 8
type input "$1,000.00"
click at [288, 86] on div "* To" at bounding box center [295, 83] width 248 height 7
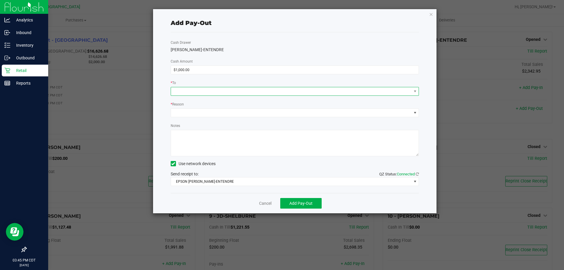
click at [286, 91] on span at bounding box center [291, 91] width 241 height 8
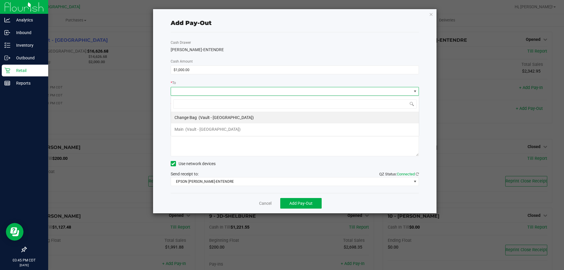
scroll to position [9, 248]
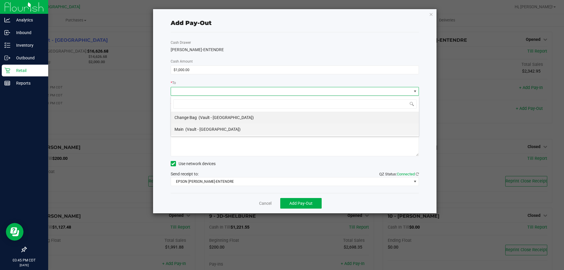
click at [234, 130] on li "Main (Vault - [GEOGRAPHIC_DATA])" at bounding box center [295, 129] width 248 height 12
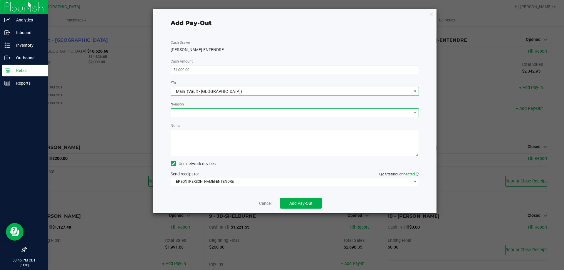
click at [231, 113] on span at bounding box center [291, 113] width 241 height 8
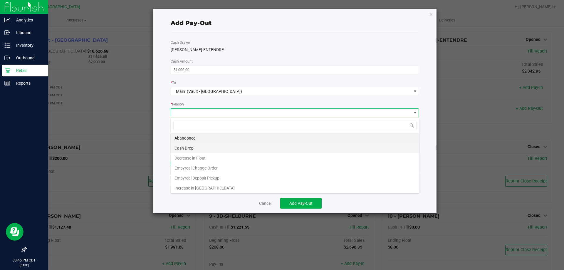
click at [217, 149] on li "Cash Drop" at bounding box center [295, 148] width 248 height 10
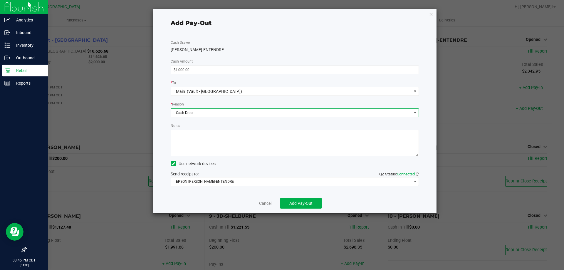
click at [215, 146] on textarea "Notes" at bounding box center [295, 143] width 248 height 26
type textarea "CJS"
click at [313, 201] on button "Add Pay-Out" at bounding box center [300, 203] width 41 height 11
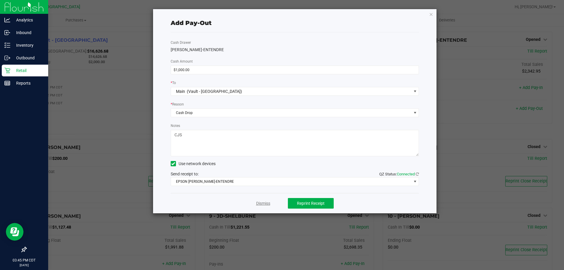
click at [263, 203] on link "Dismiss" at bounding box center [263, 203] width 14 height 6
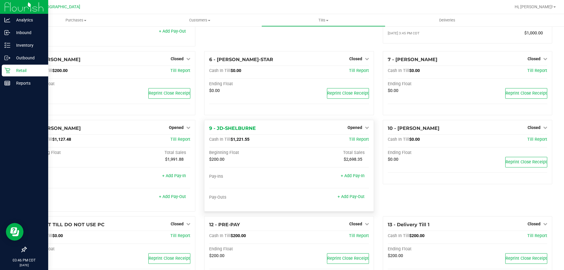
scroll to position [88, 0]
click at [348, 199] on link "+ Add Pay-Out" at bounding box center [350, 196] width 27 height 5
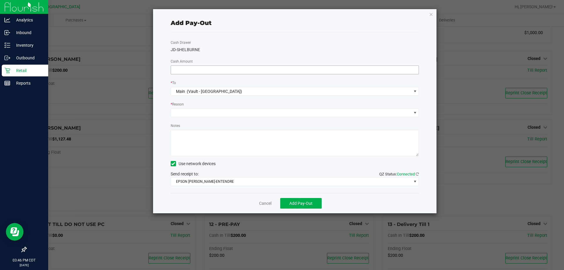
click at [237, 68] on input at bounding box center [295, 70] width 248 height 8
type input "$1,000.00"
click at [208, 117] on span at bounding box center [295, 112] width 248 height 9
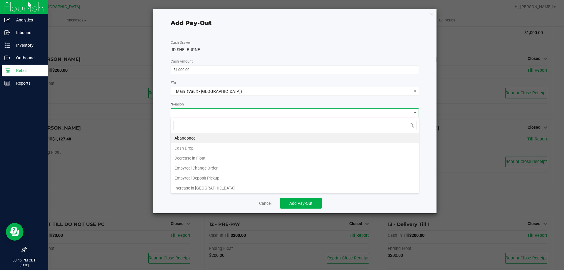
scroll to position [9, 248]
click at [225, 149] on li "Cash Drop" at bounding box center [295, 148] width 248 height 10
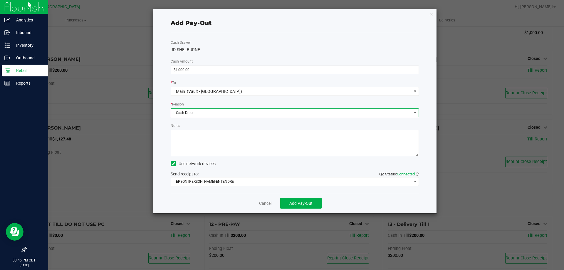
click at [225, 148] on textarea "Notes" at bounding box center [295, 143] width 248 height 26
type textarea "CJS"
click at [294, 203] on span "Add Pay-Out" at bounding box center [300, 203] width 23 height 5
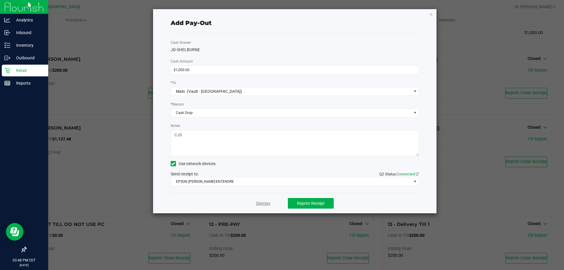
click at [256, 202] on link "Dismiss" at bounding box center [263, 203] width 14 height 6
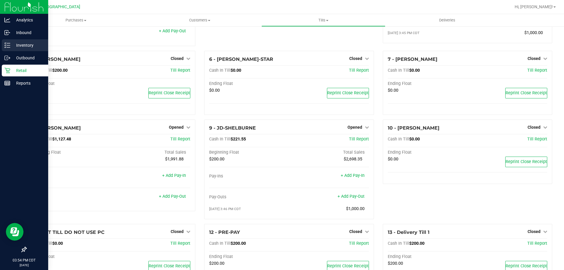
click at [20, 40] on div "Inventory" at bounding box center [25, 45] width 46 height 12
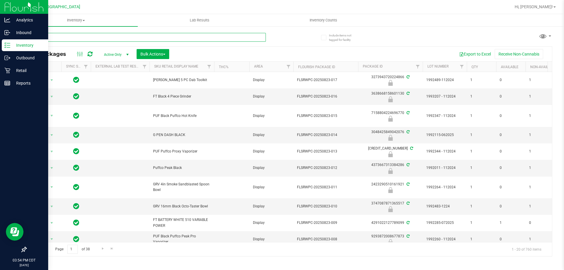
click at [165, 39] on input "text" at bounding box center [146, 37] width 240 height 9
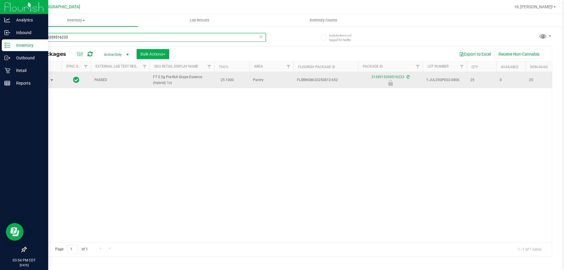
type input "3159915359516233"
click at [38, 80] on span "Action" at bounding box center [40, 80] width 16 height 8
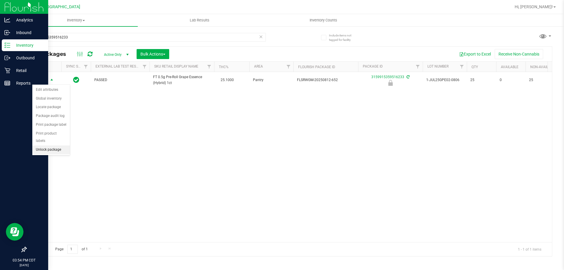
click at [64, 145] on li "Unlock package" at bounding box center [51, 149] width 38 height 9
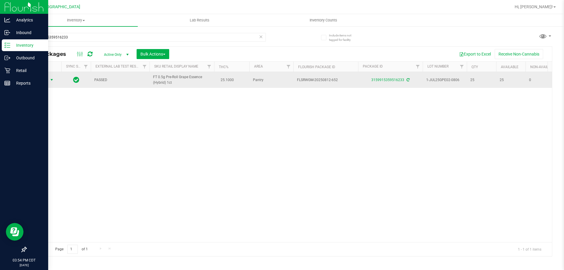
click at [46, 80] on span "Action" at bounding box center [40, 80] width 16 height 8
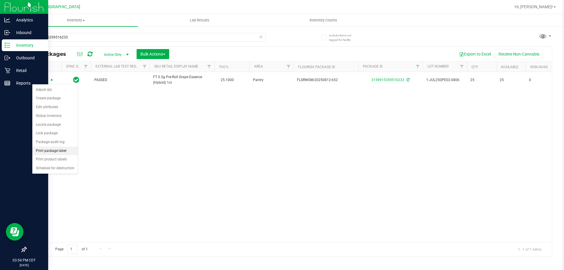
click at [62, 150] on li "Print package label" at bounding box center [55, 151] width 46 height 9
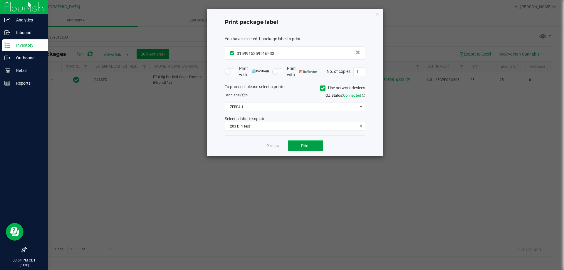
click at [303, 149] on button "Print" at bounding box center [305, 145] width 35 height 11
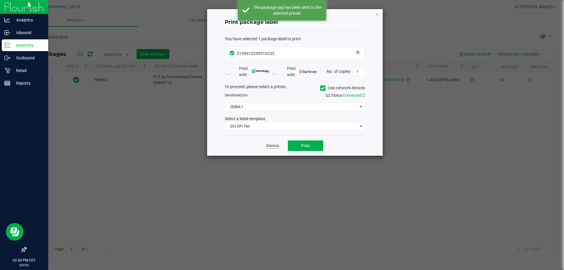
click at [269, 144] on link "Dismiss" at bounding box center [272, 145] width 13 height 5
